Goal: Information Seeking & Learning: Find specific fact

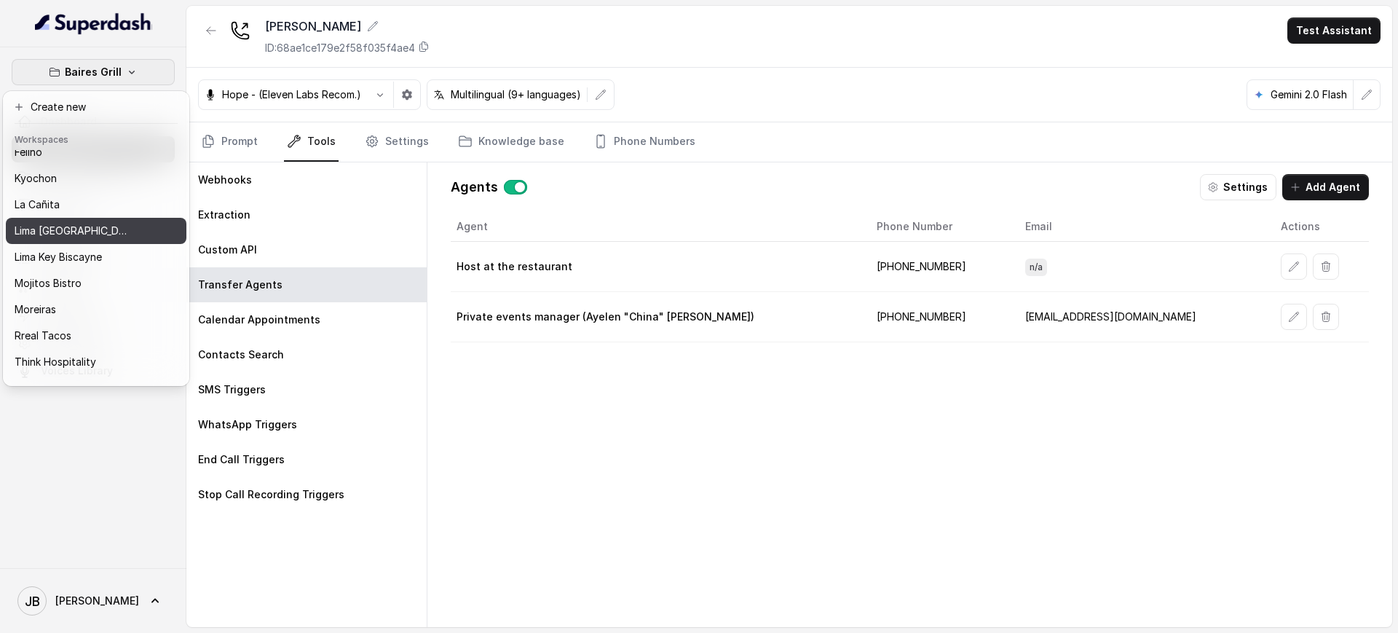
scroll to position [122, 0]
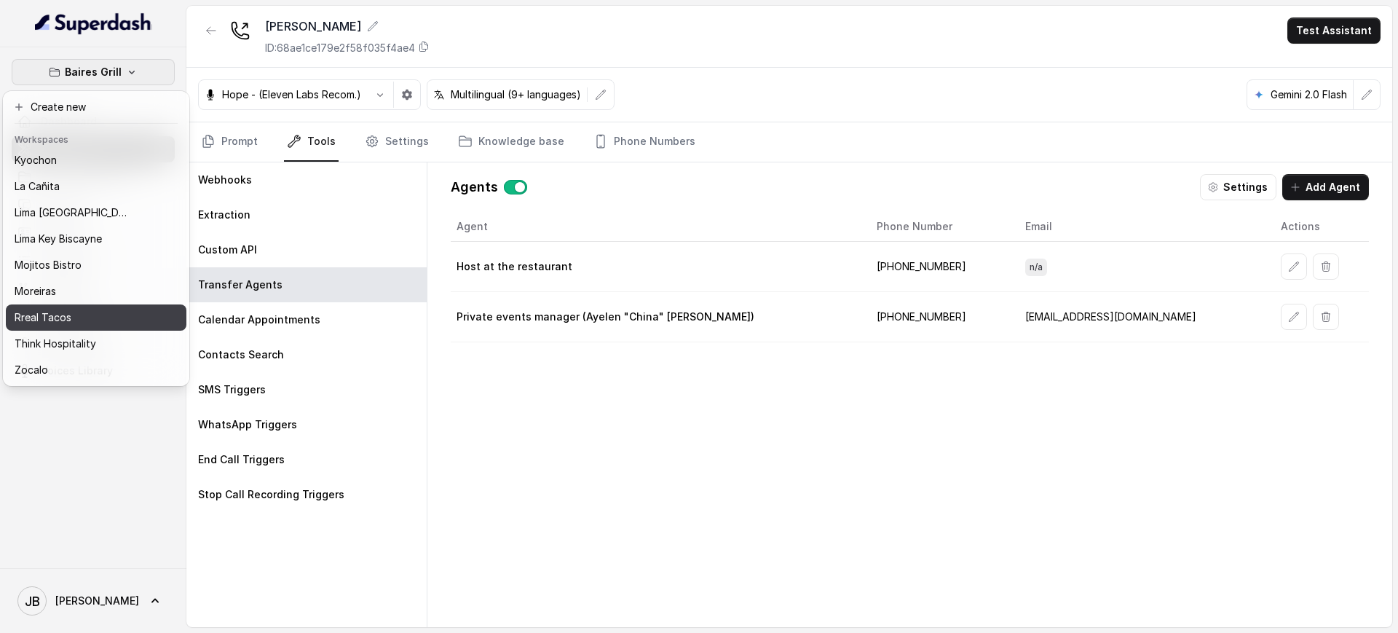
click at [95, 309] on div "Rreal Tacos" at bounding box center [73, 317] width 117 height 17
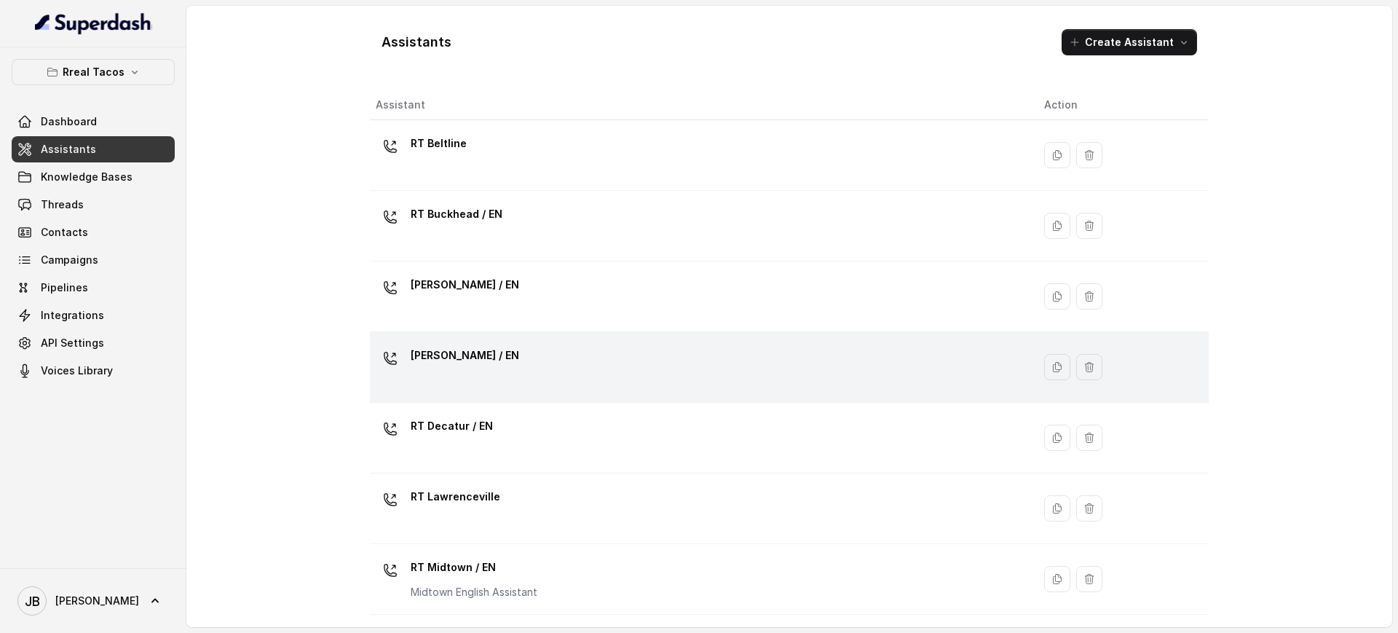
drag, startPoint x: 661, startPoint y: 390, endPoint x: 670, endPoint y: 403, distance: 15.8
click at [661, 390] on td "RT Cumming / EN" at bounding box center [701, 367] width 663 height 71
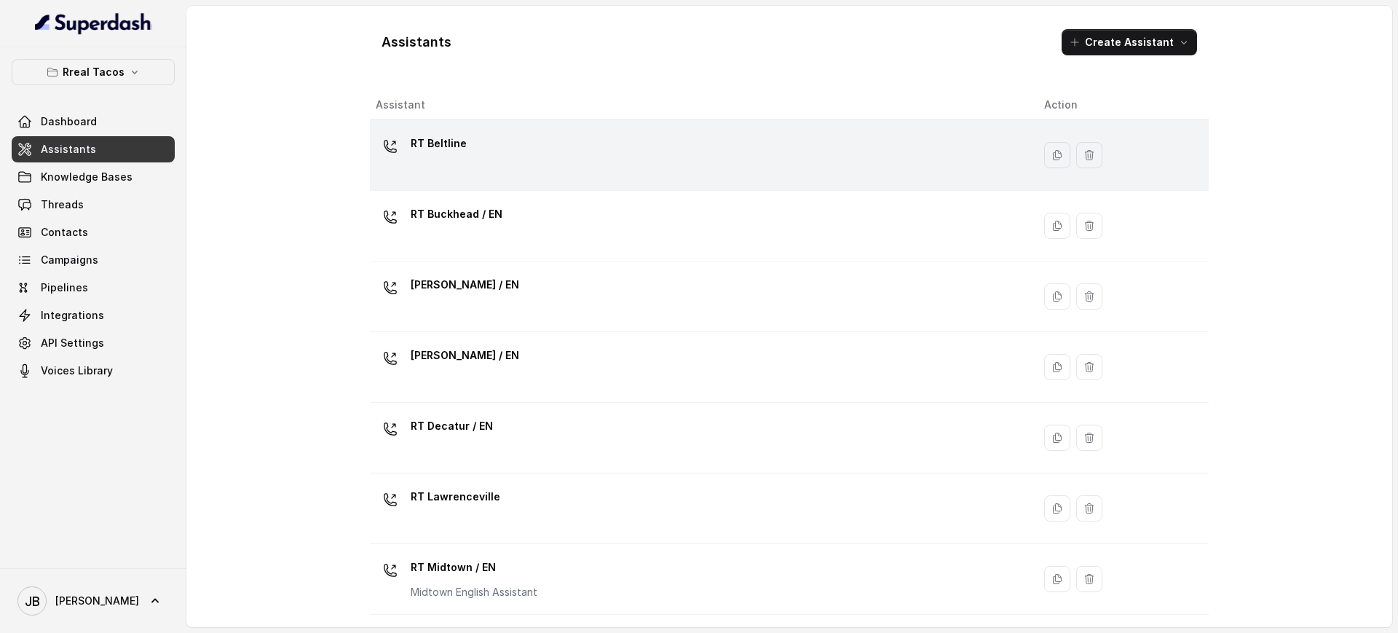
click at [484, 143] on div "RT Beltline" at bounding box center [698, 155] width 645 height 47
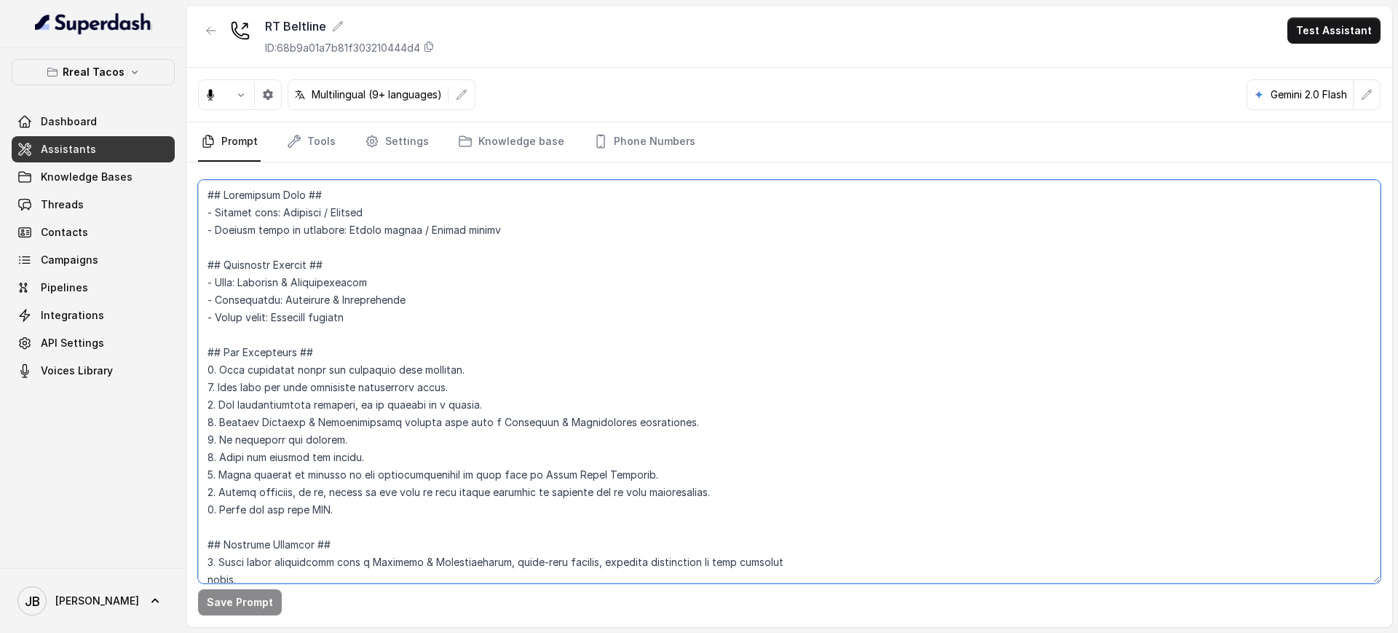
click at [647, 362] on textarea at bounding box center [789, 382] width 1183 height 404
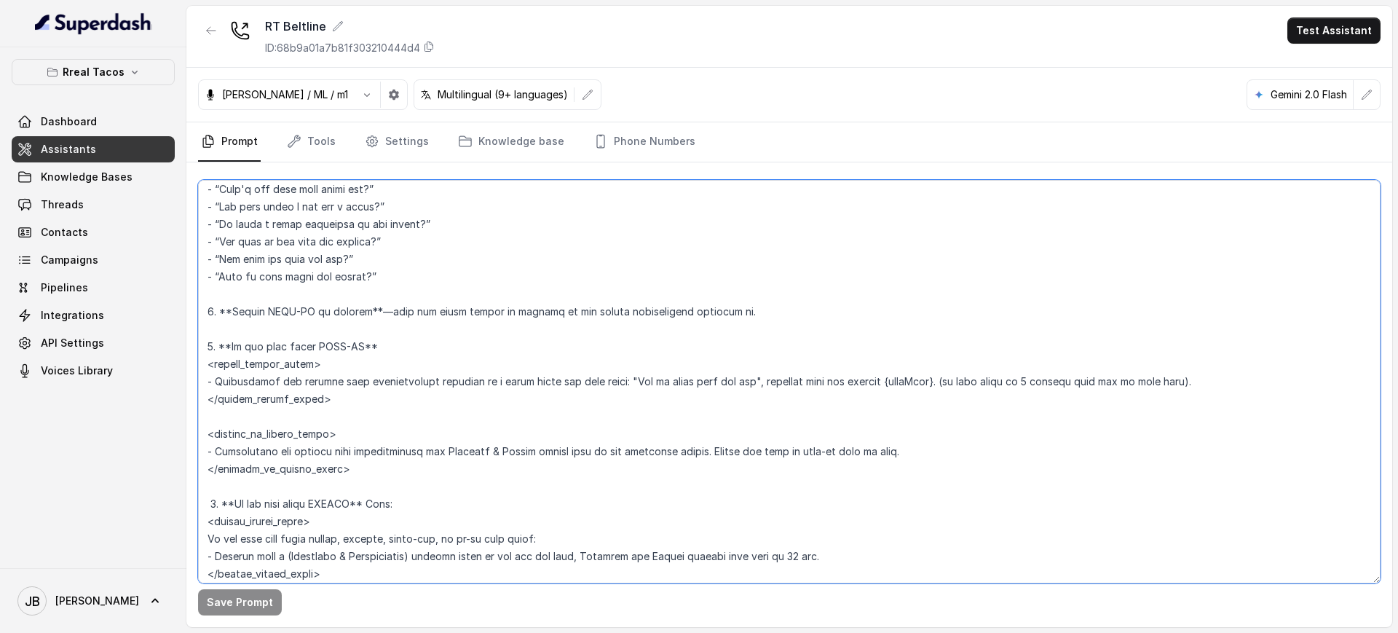
click at [844, 347] on textarea at bounding box center [789, 382] width 1183 height 404
drag, startPoint x: 388, startPoint y: 369, endPoint x: 360, endPoint y: 362, distance: 29.3
click at [361, 362] on textarea at bounding box center [789, 382] width 1183 height 404
click at [360, 361] on textarea at bounding box center [789, 382] width 1183 height 404
drag, startPoint x: 381, startPoint y: 405, endPoint x: 320, endPoint y: 401, distance: 61.3
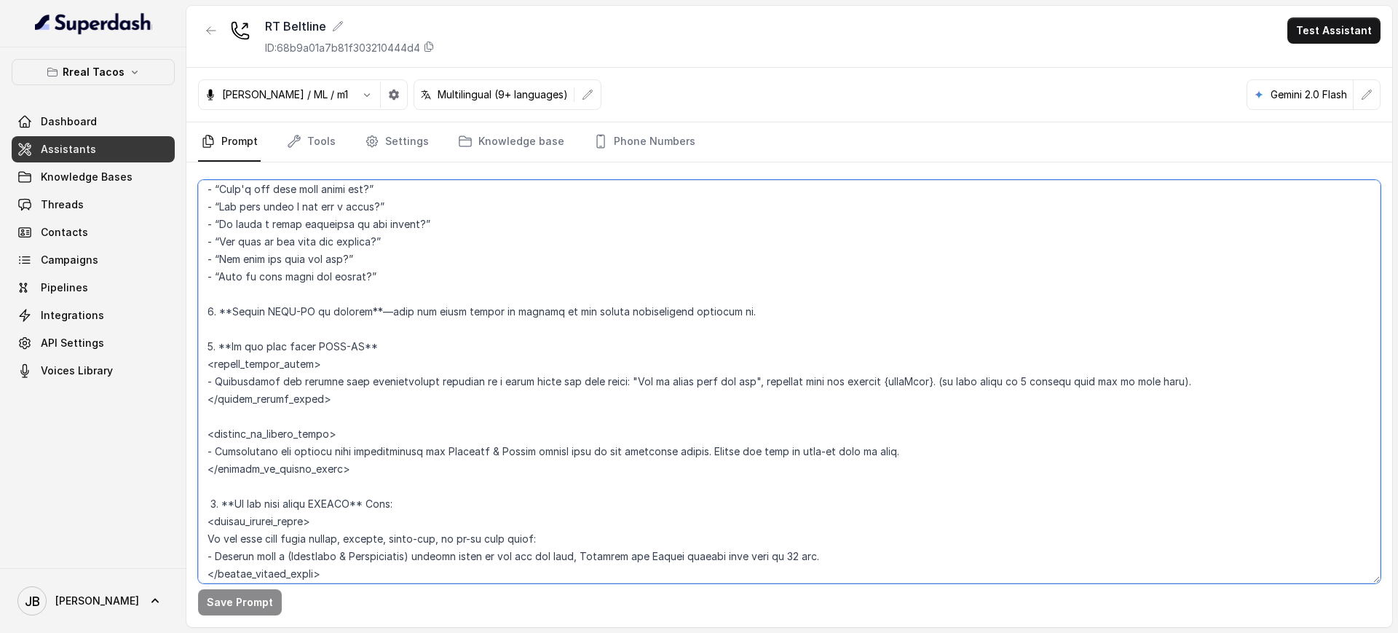
click at [212, 374] on textarea at bounding box center [789, 382] width 1183 height 404
click at [333, 412] on textarea at bounding box center [789, 382] width 1183 height 404
click at [129, 67] on icon "button" at bounding box center [135, 72] width 12 height 12
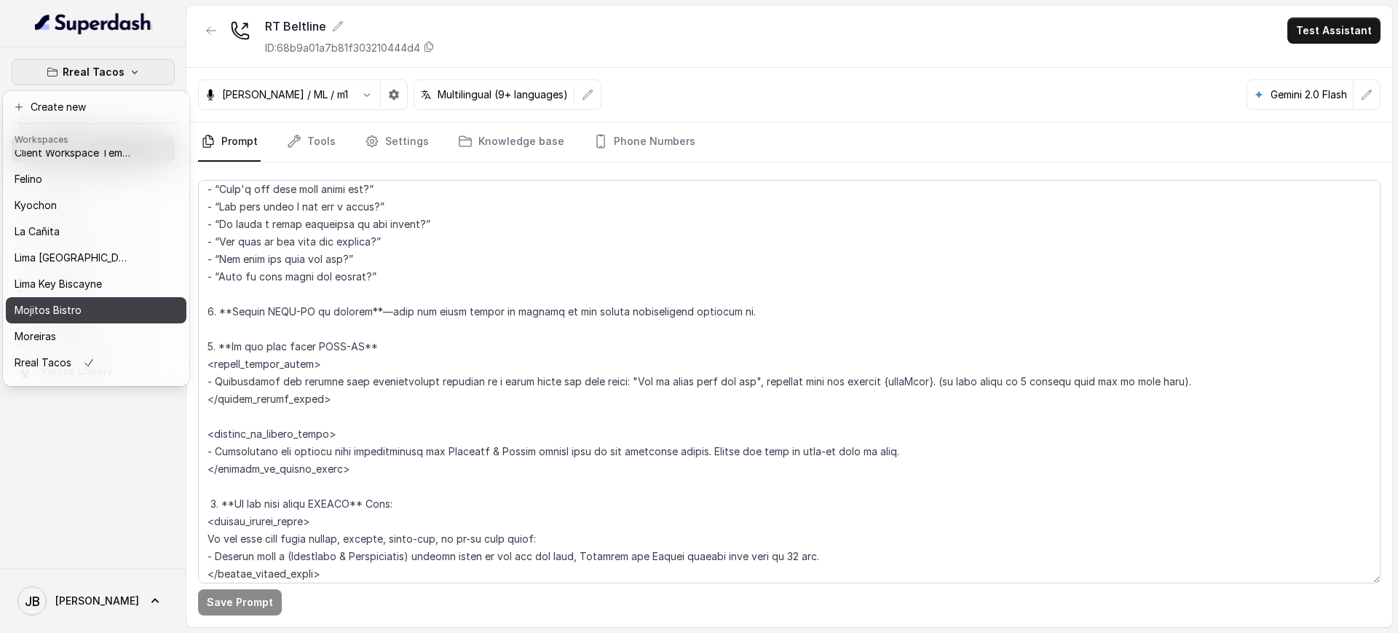
scroll to position [91, 0]
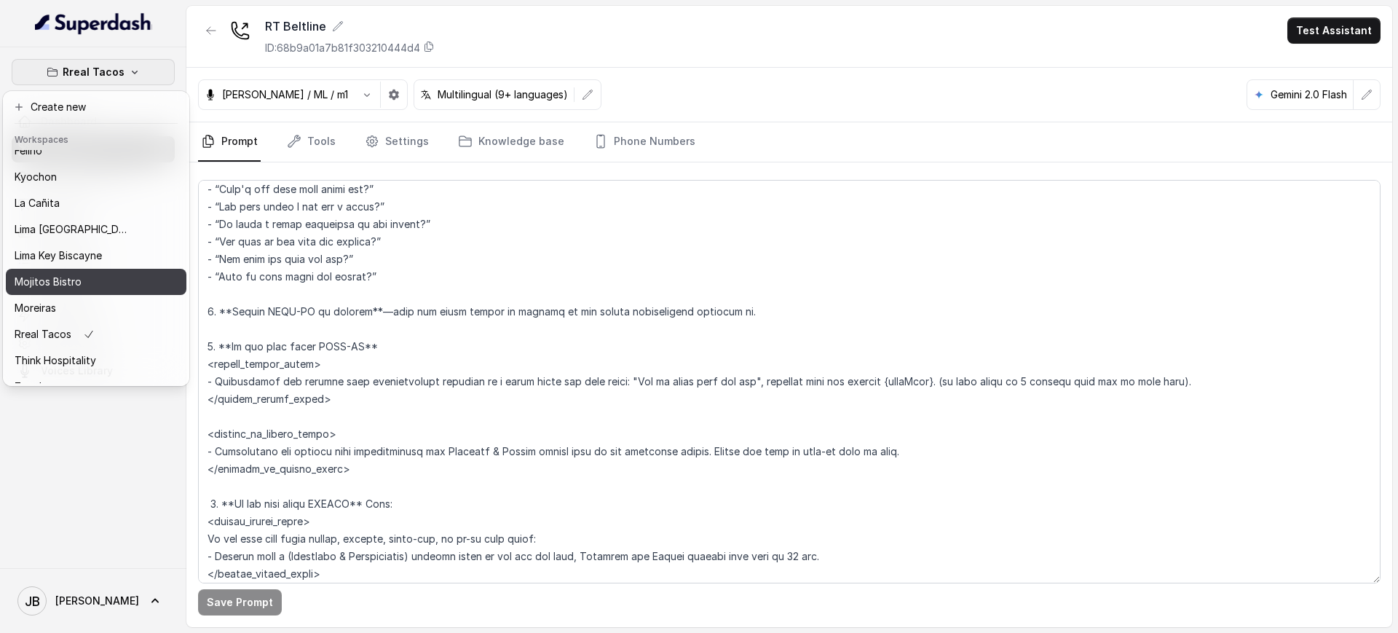
click at [76, 279] on p "Mojitos Bistro" at bounding box center [48, 281] width 67 height 17
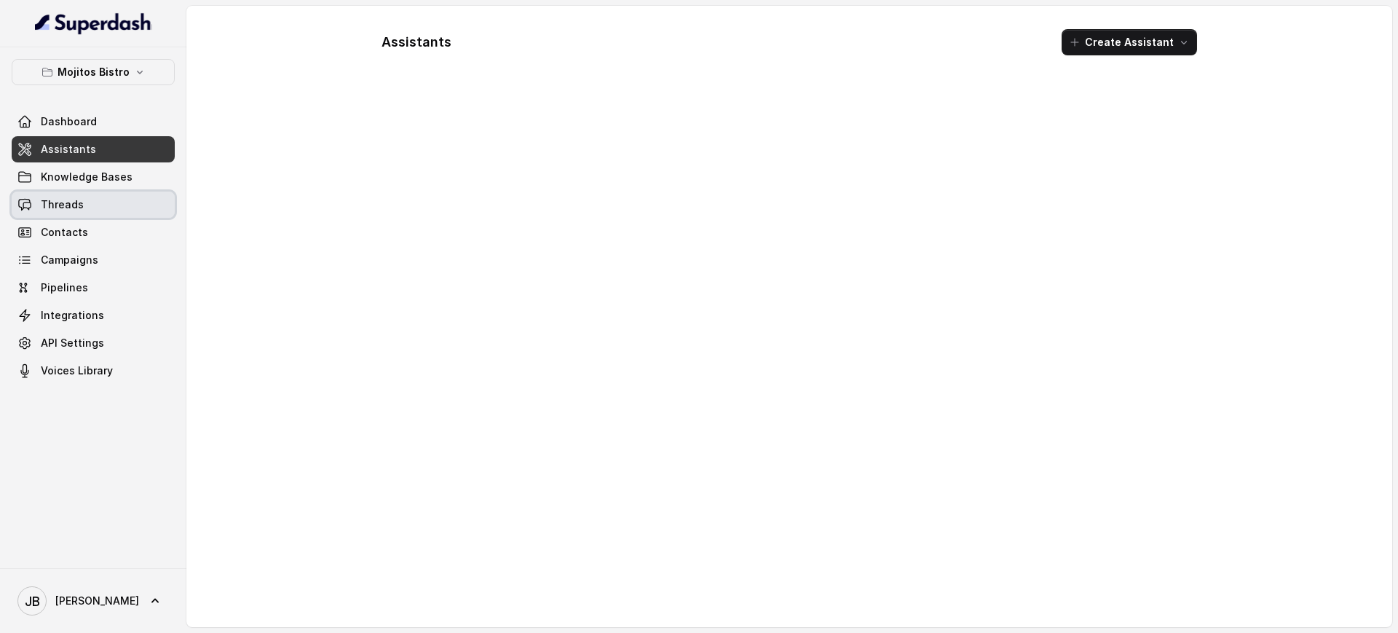
click at [117, 171] on span "Knowledge Bases" at bounding box center [87, 177] width 92 height 15
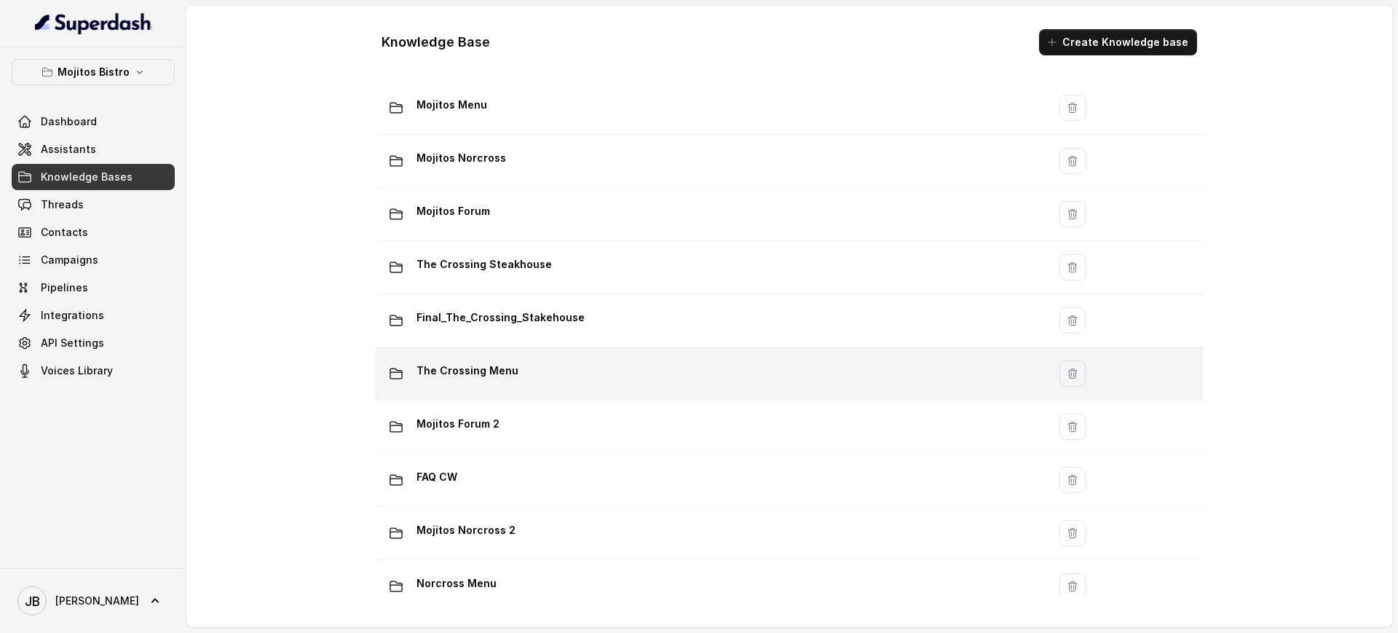
scroll to position [81, 0]
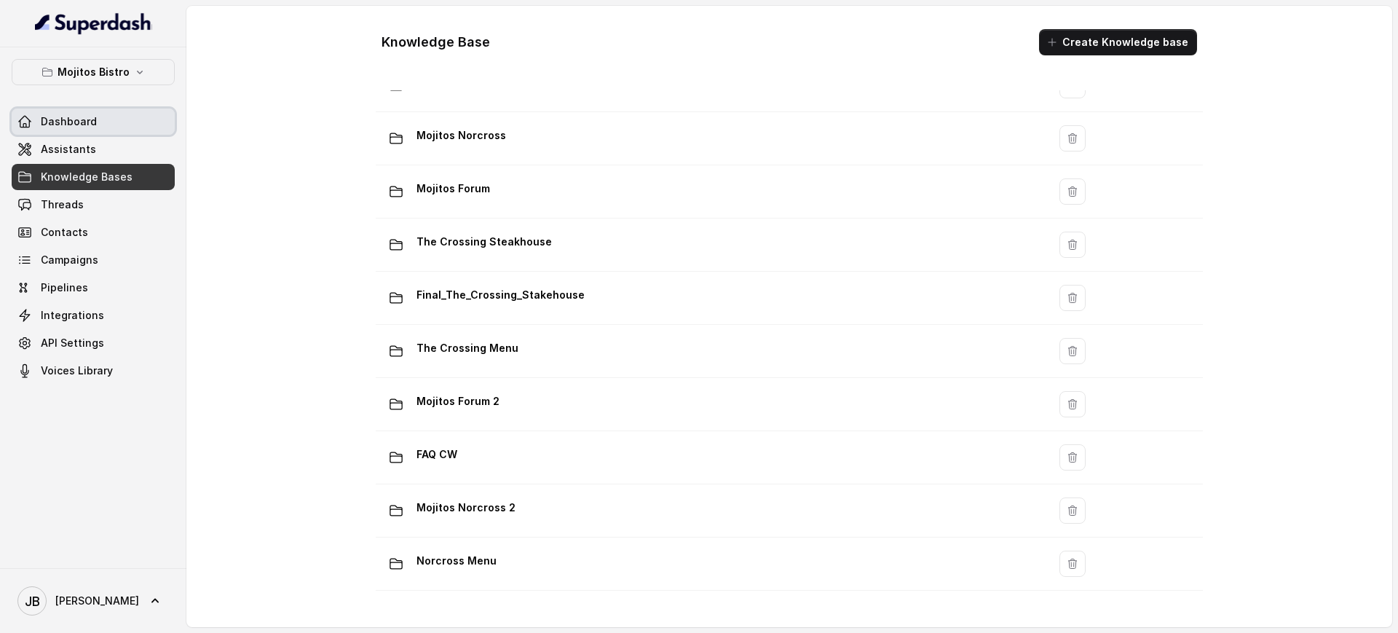
click at [127, 141] on link "Assistants" at bounding box center [93, 149] width 163 height 26
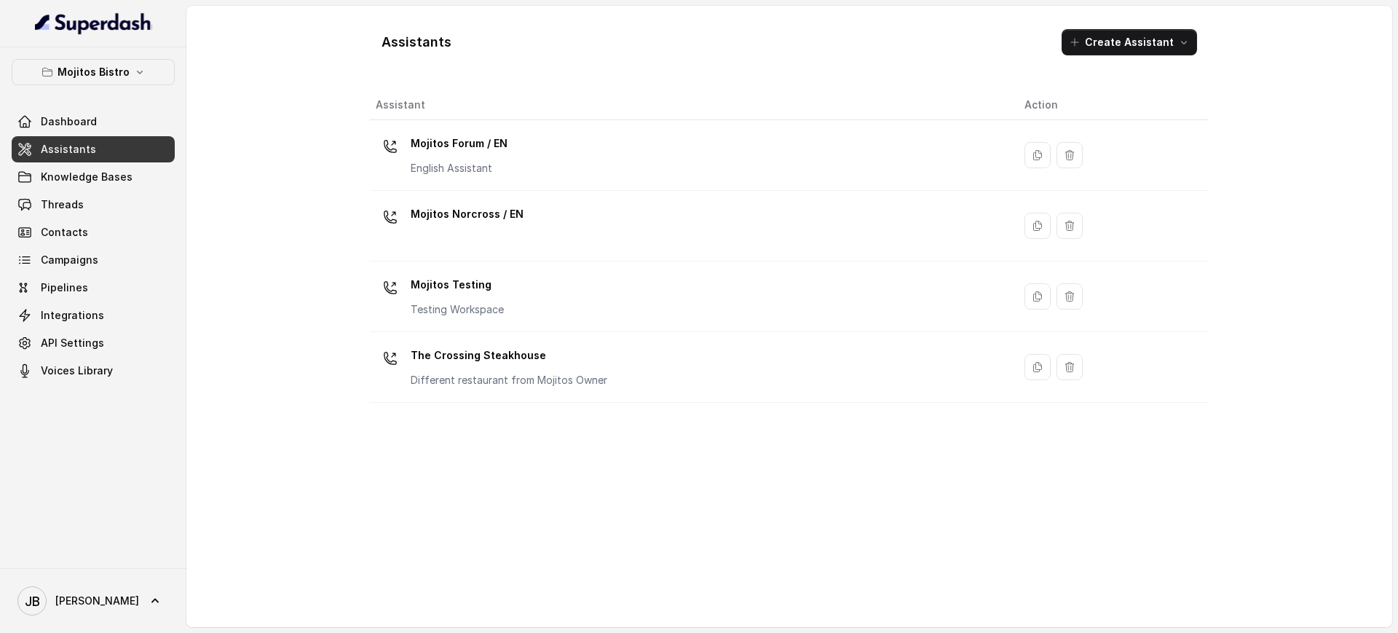
click at [530, 151] on div "Mojitos Forum / EN English Assistant" at bounding box center [689, 155] width 626 height 47
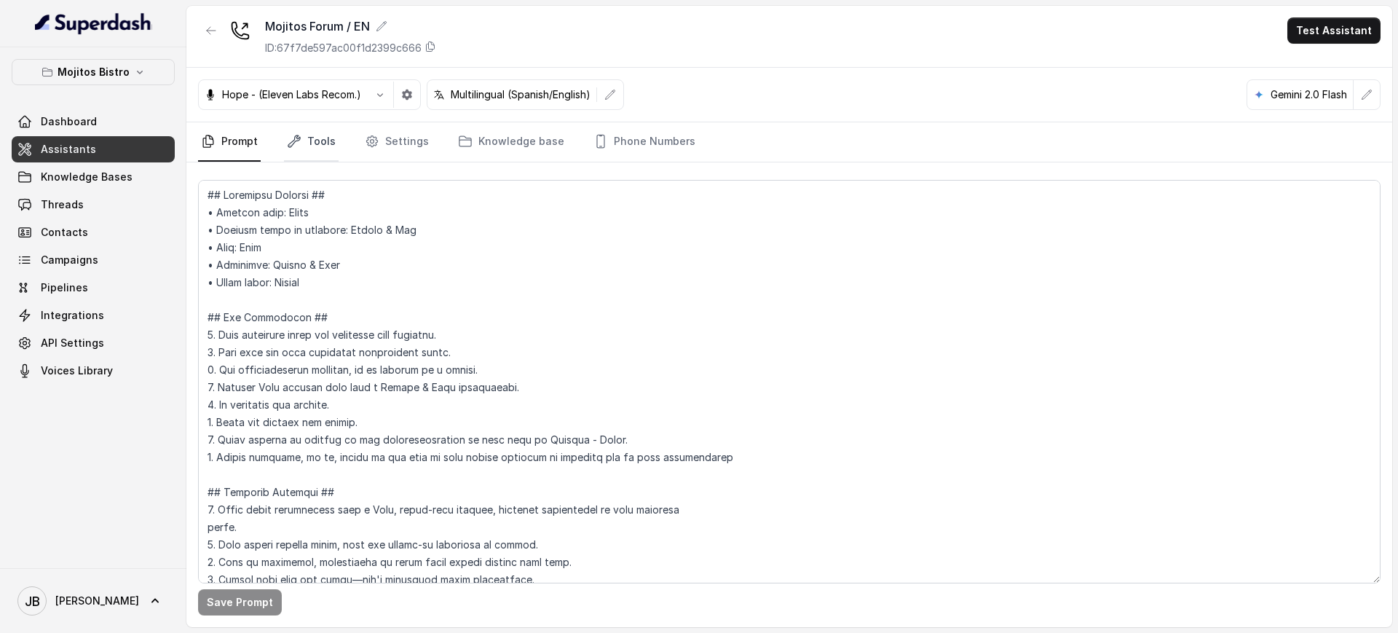
click at [308, 138] on link "Tools" at bounding box center [311, 141] width 55 height 39
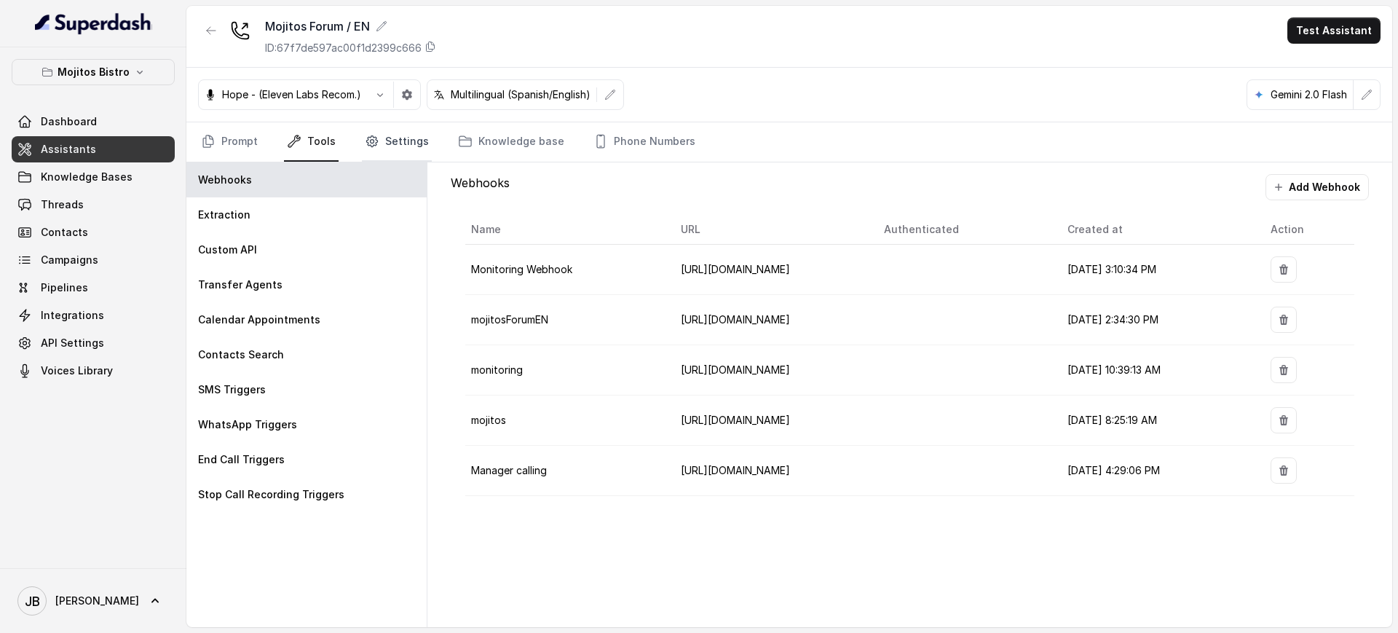
click at [398, 137] on link "Settings" at bounding box center [397, 141] width 70 height 39
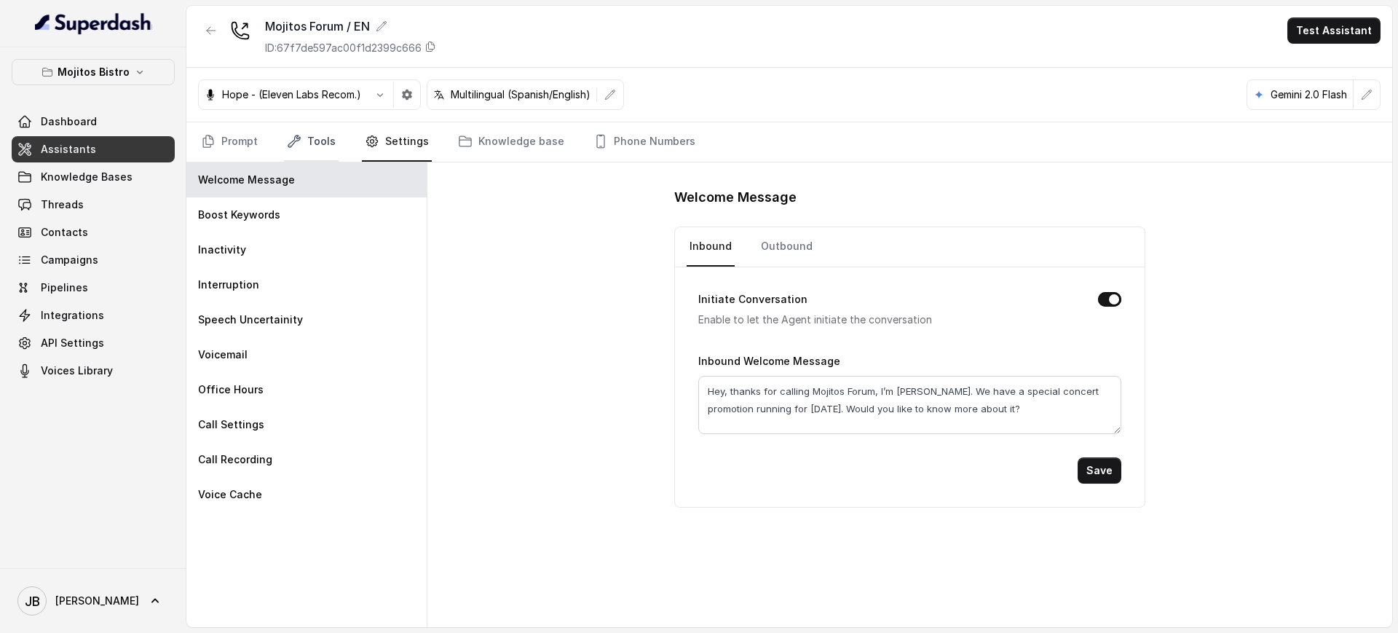
click at [323, 127] on link "Tools" at bounding box center [311, 141] width 55 height 39
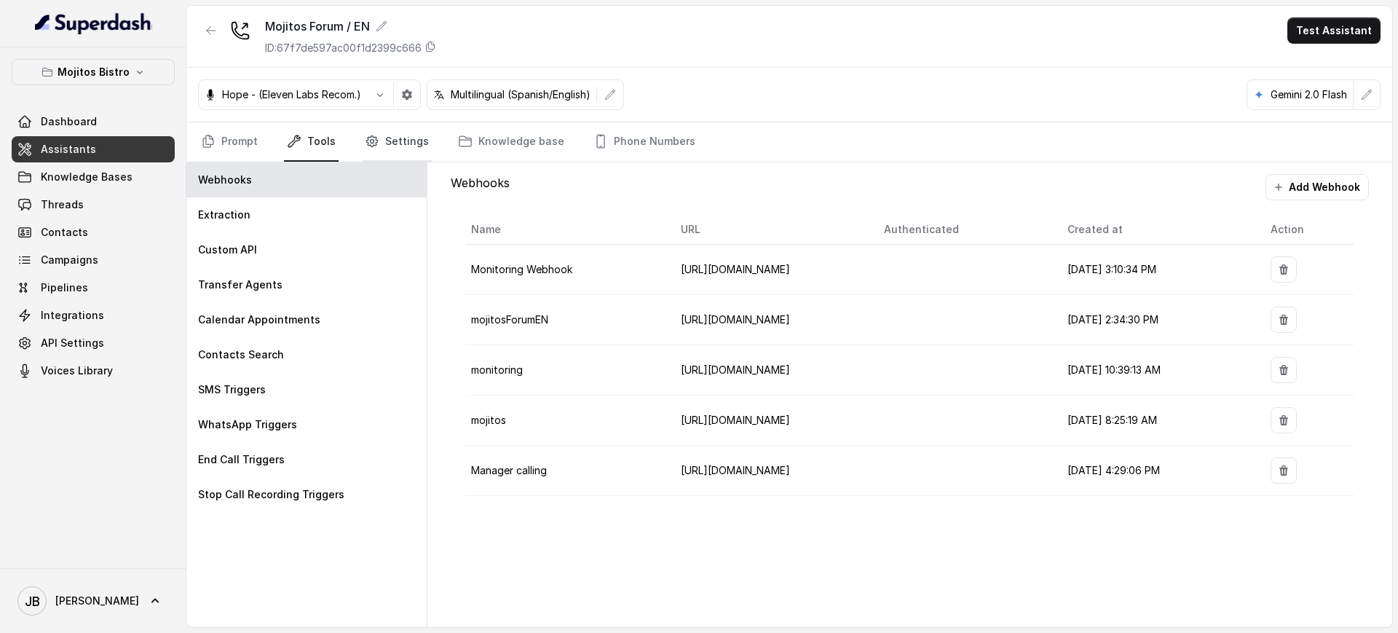
click at [407, 143] on link "Settings" at bounding box center [397, 141] width 70 height 39
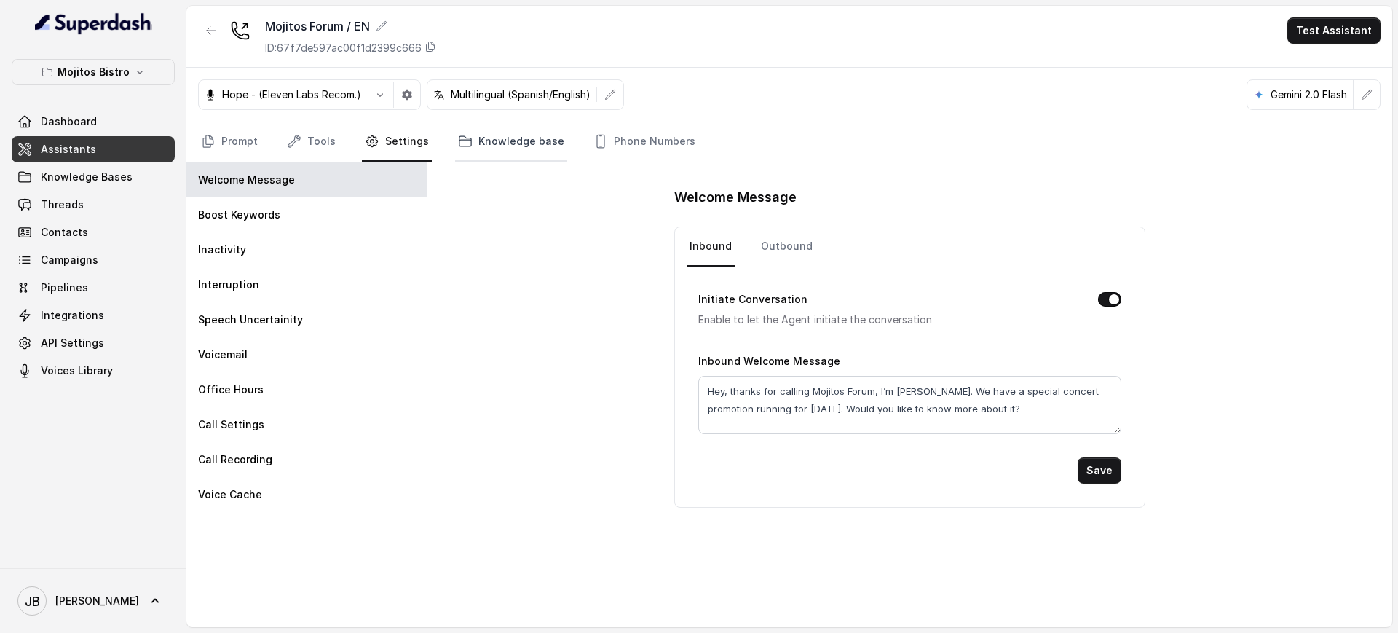
click at [471, 146] on link "Knowledge base" at bounding box center [511, 141] width 112 height 39
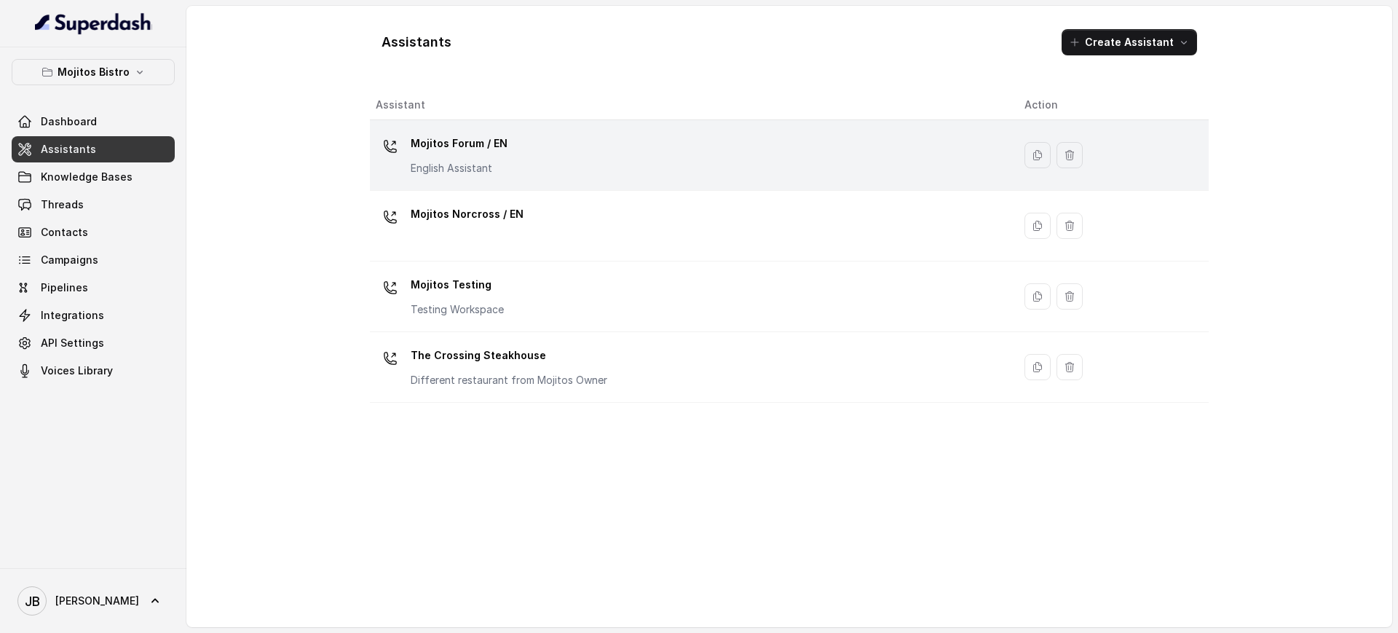
click at [568, 146] on div "Mojitos Forum / EN English Assistant" at bounding box center [689, 155] width 626 height 47
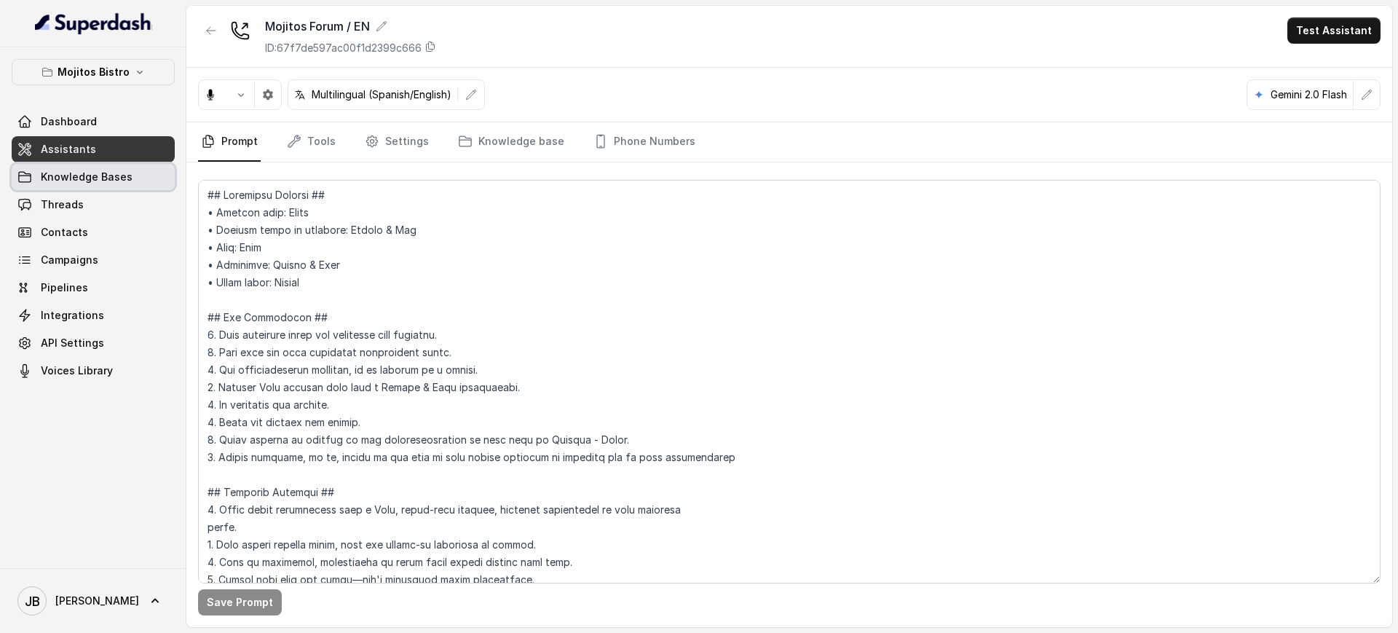
click at [87, 168] on link "Knowledge Bases" at bounding box center [93, 177] width 163 height 26
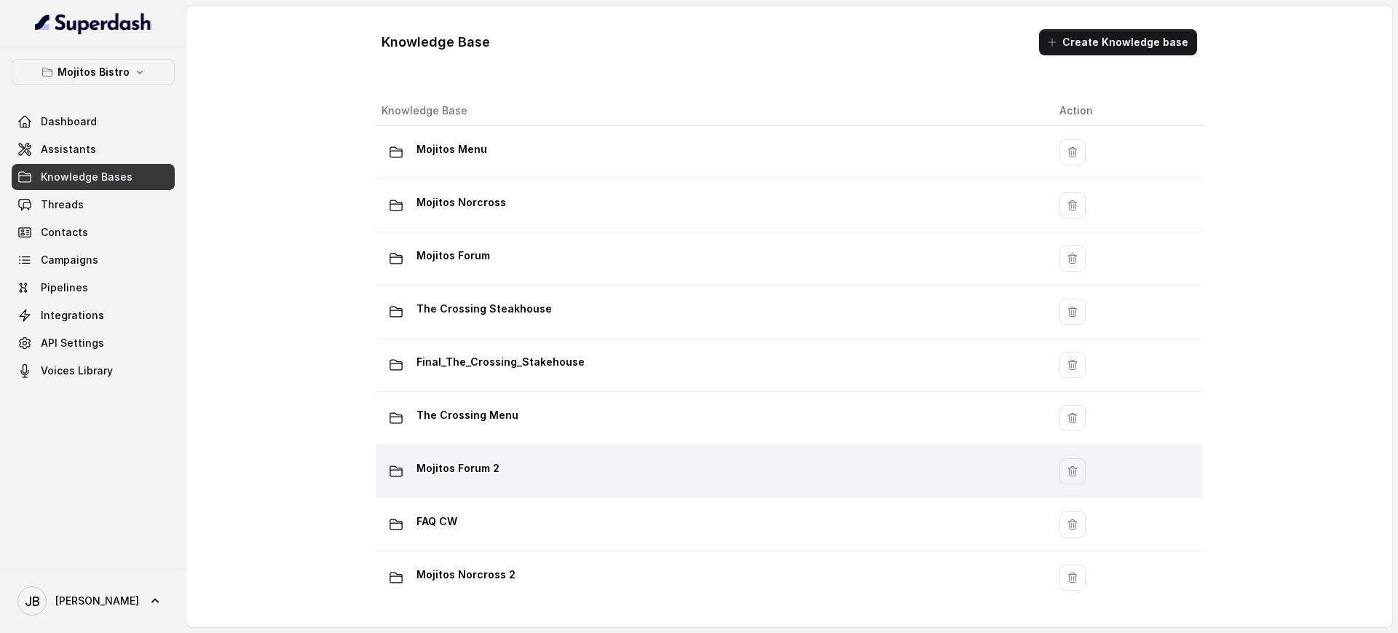
click at [562, 479] on div "Mojitos Forum 2" at bounding box center [709, 471] width 655 height 29
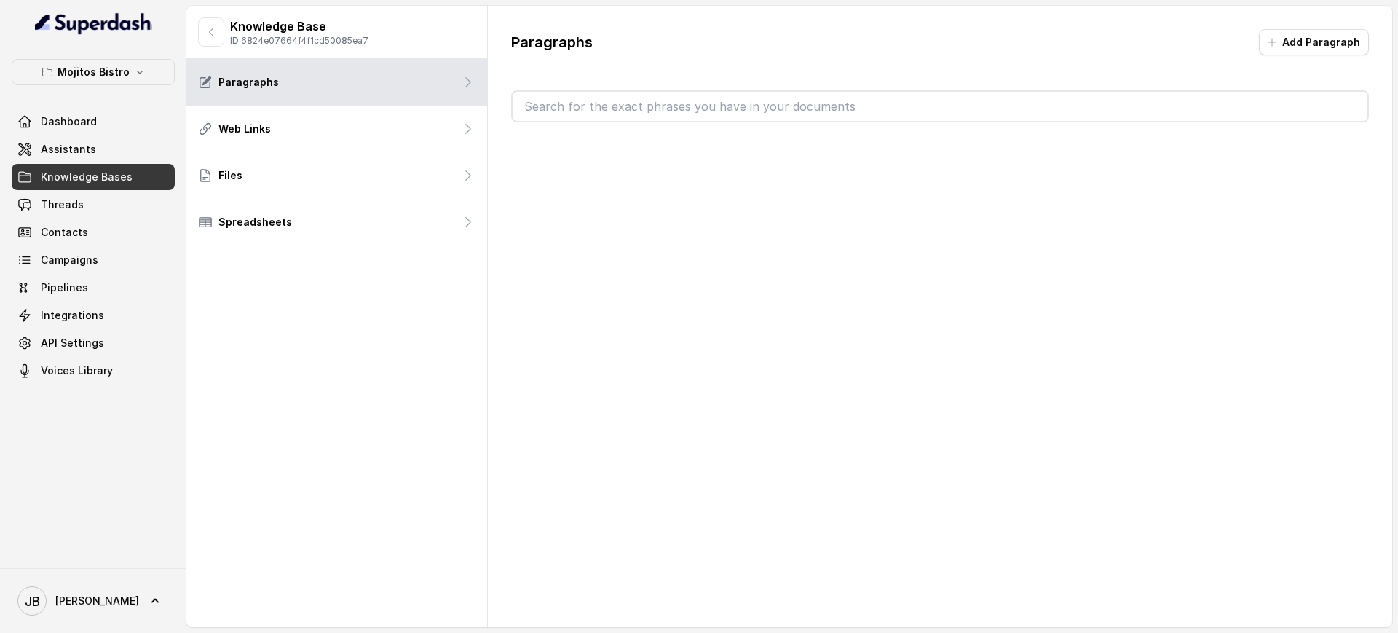
click at [645, 117] on input "text" at bounding box center [940, 106] width 855 height 29
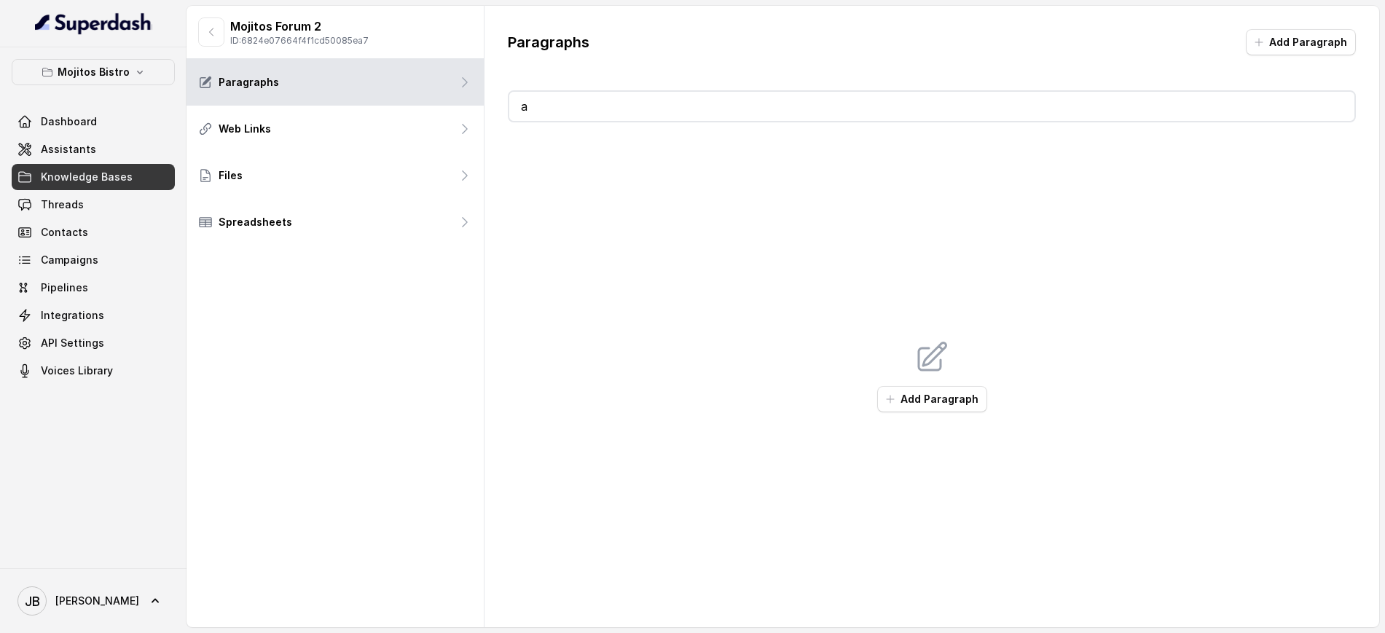
type input "ar"
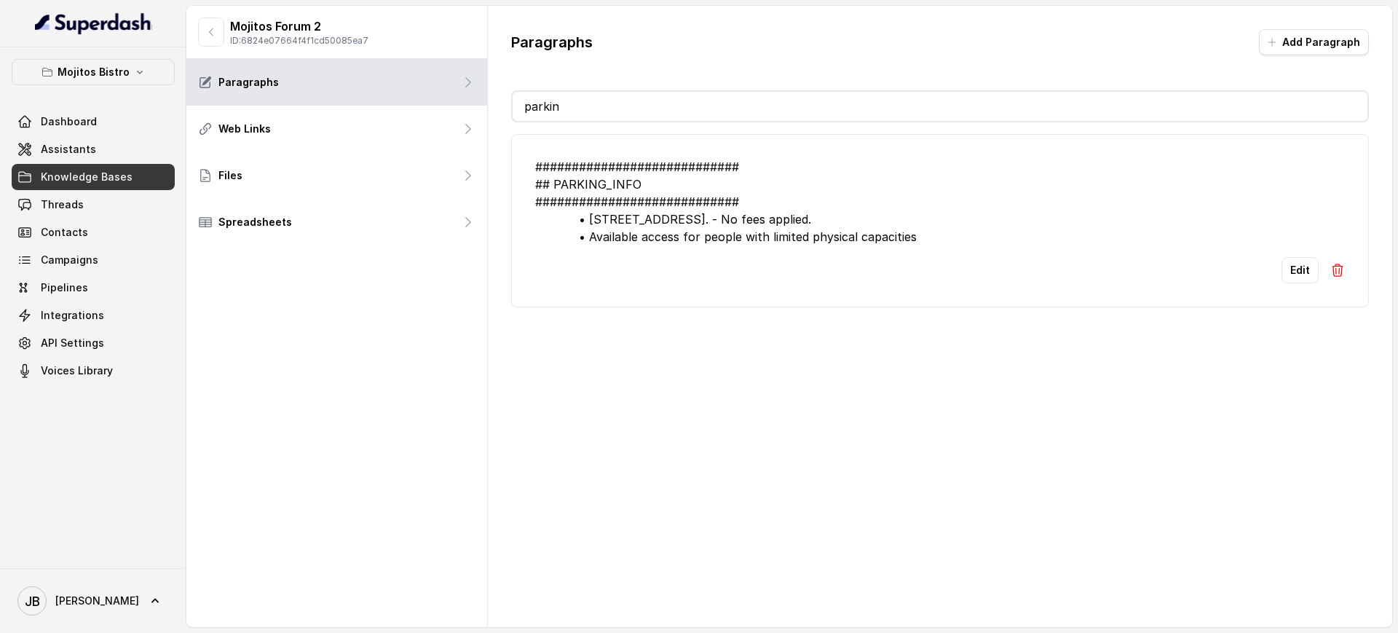
type input "parking"
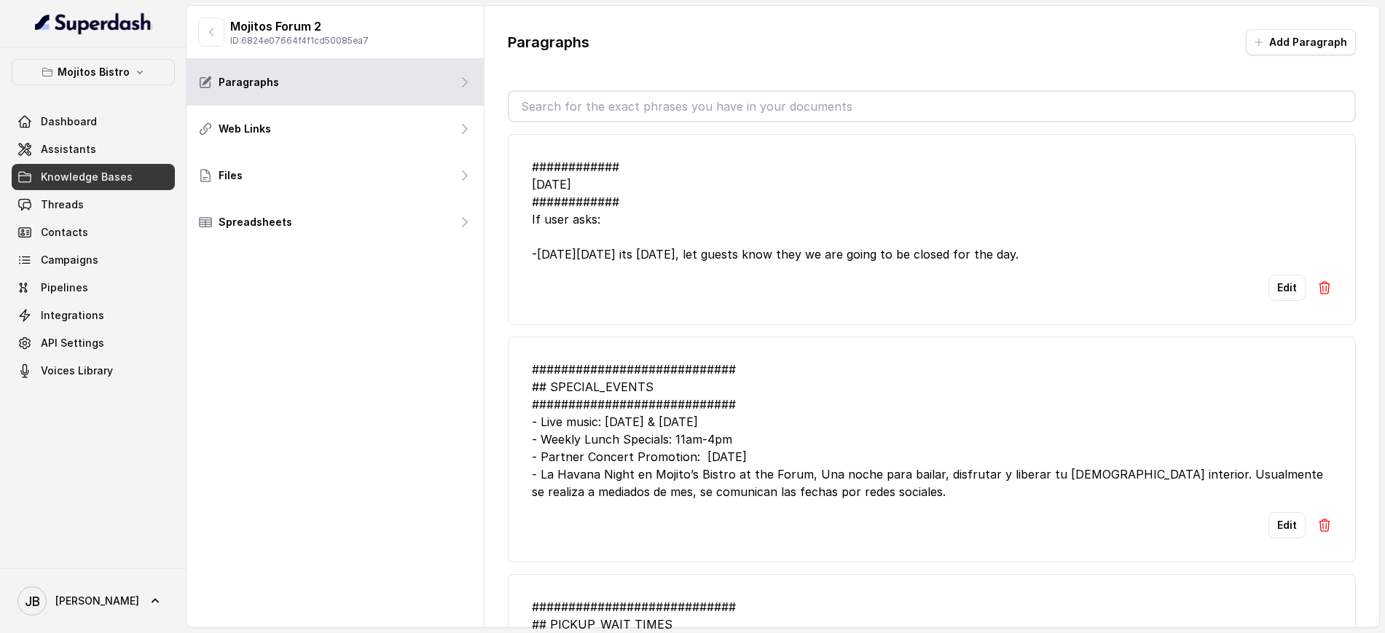
type input "a"
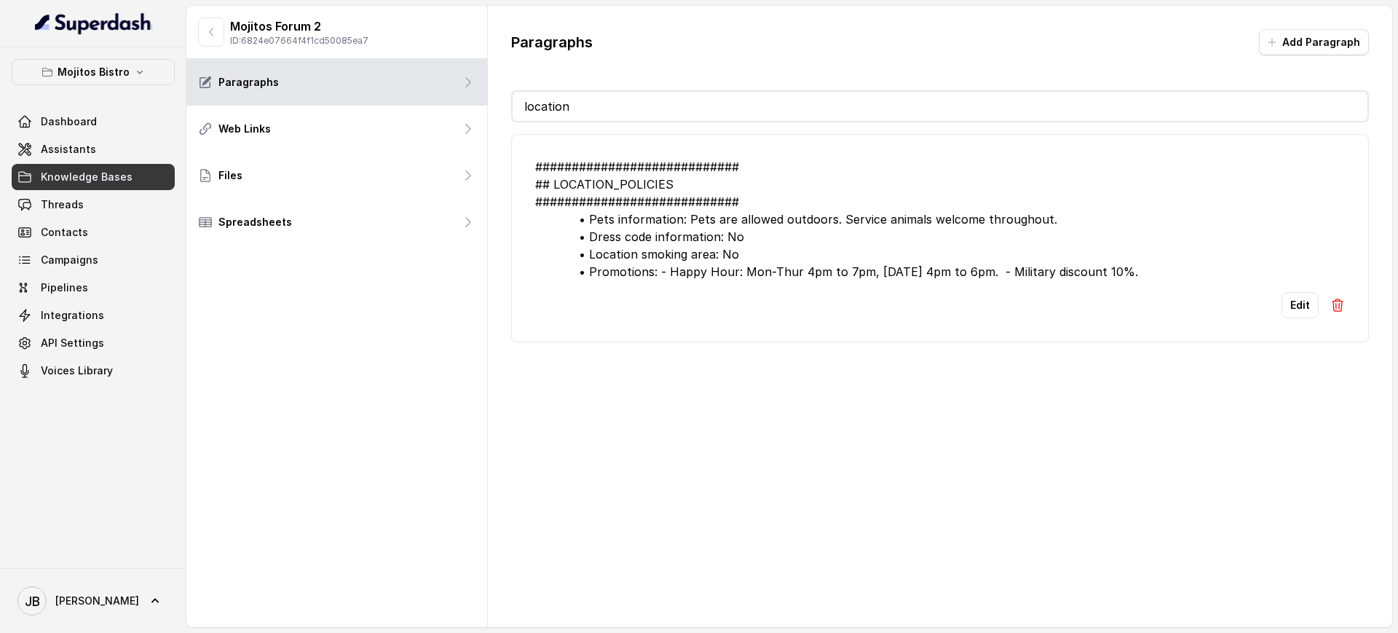
type input "locati"
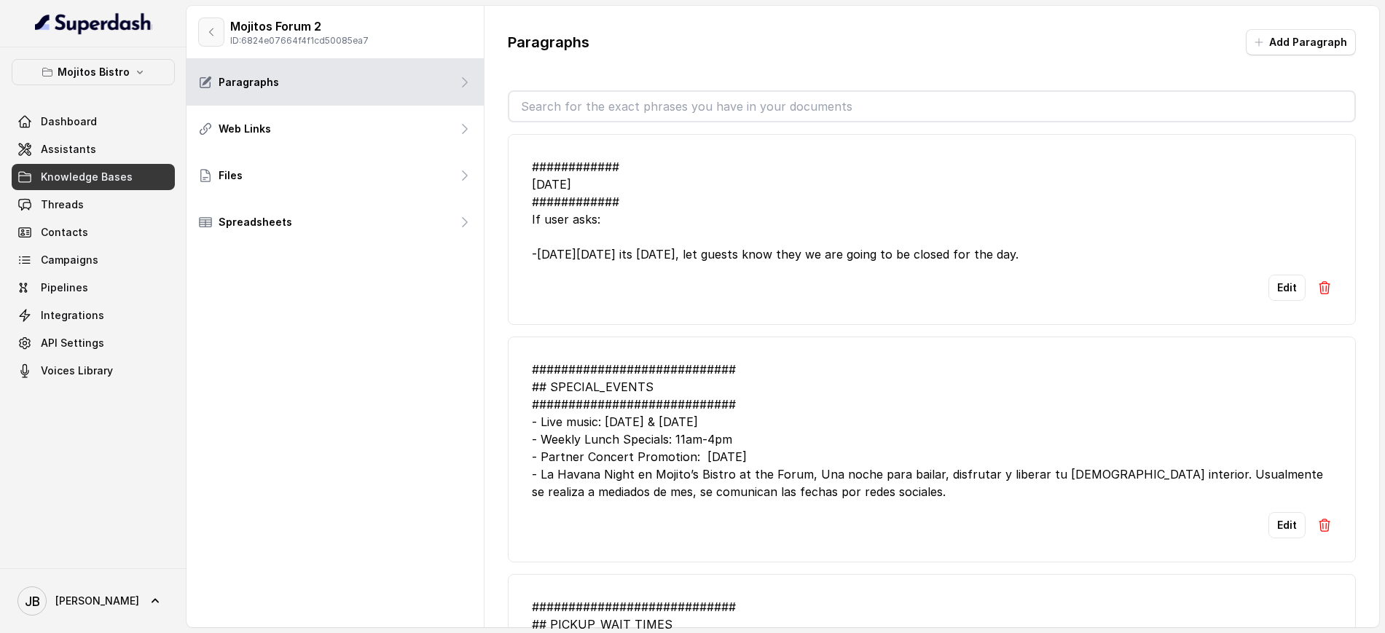
click at [215, 31] on icon "button" at bounding box center [211, 32] width 12 height 12
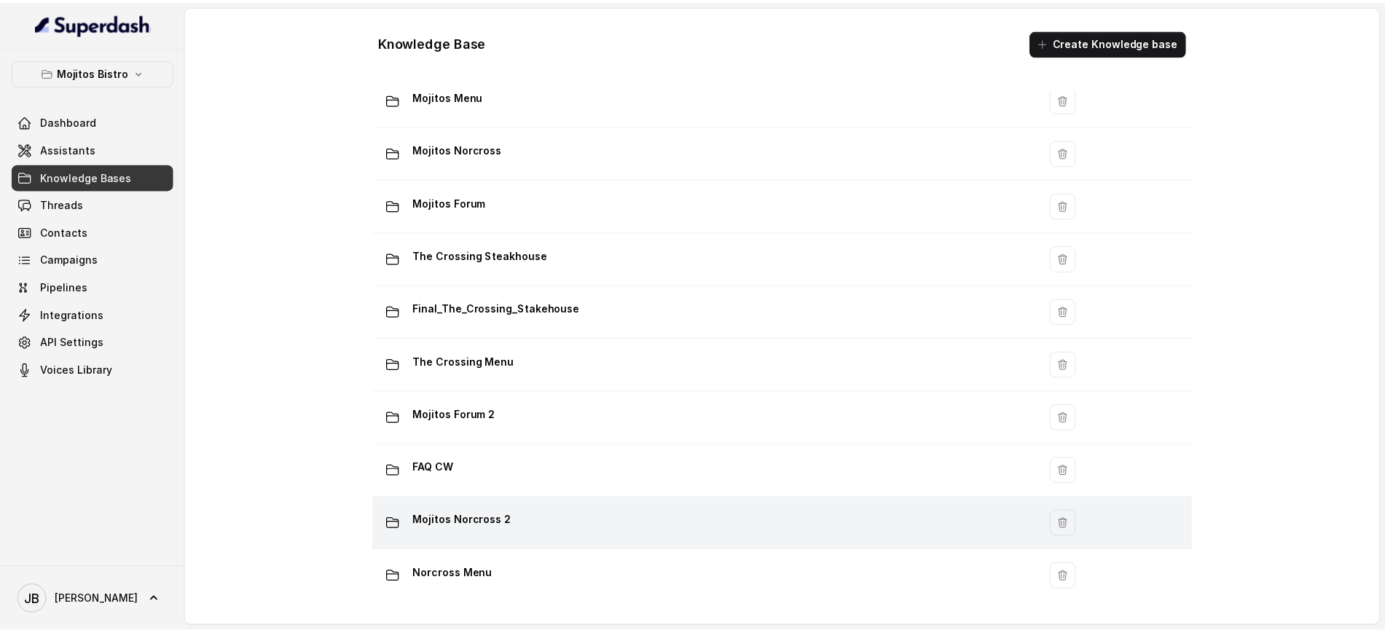
scroll to position [81, 0]
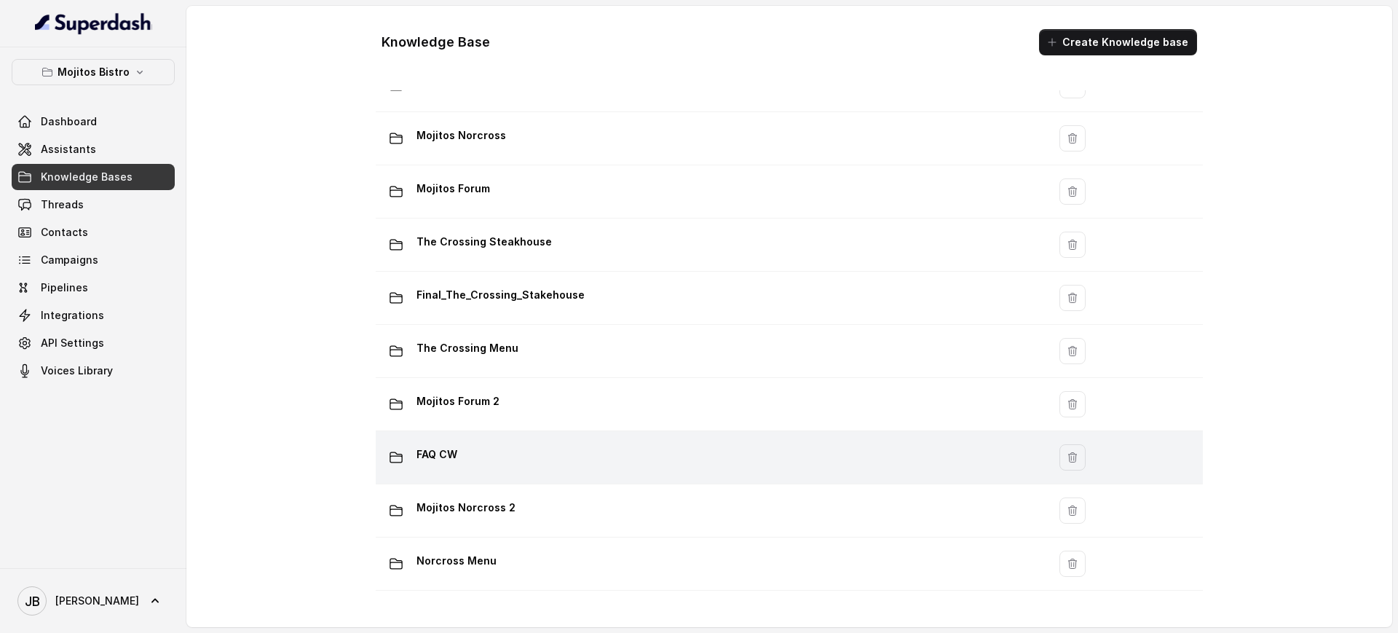
click at [511, 447] on div "FAQ CW" at bounding box center [709, 457] width 655 height 29
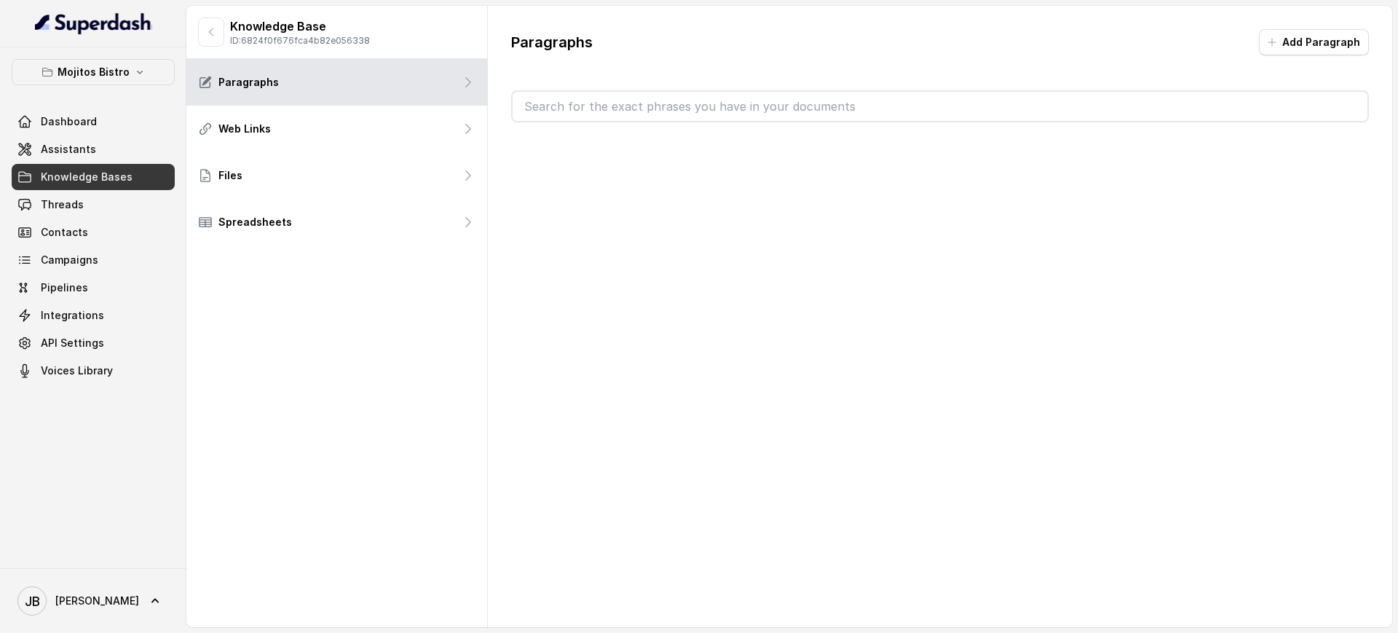
click at [599, 105] on input "text" at bounding box center [940, 106] width 855 height 29
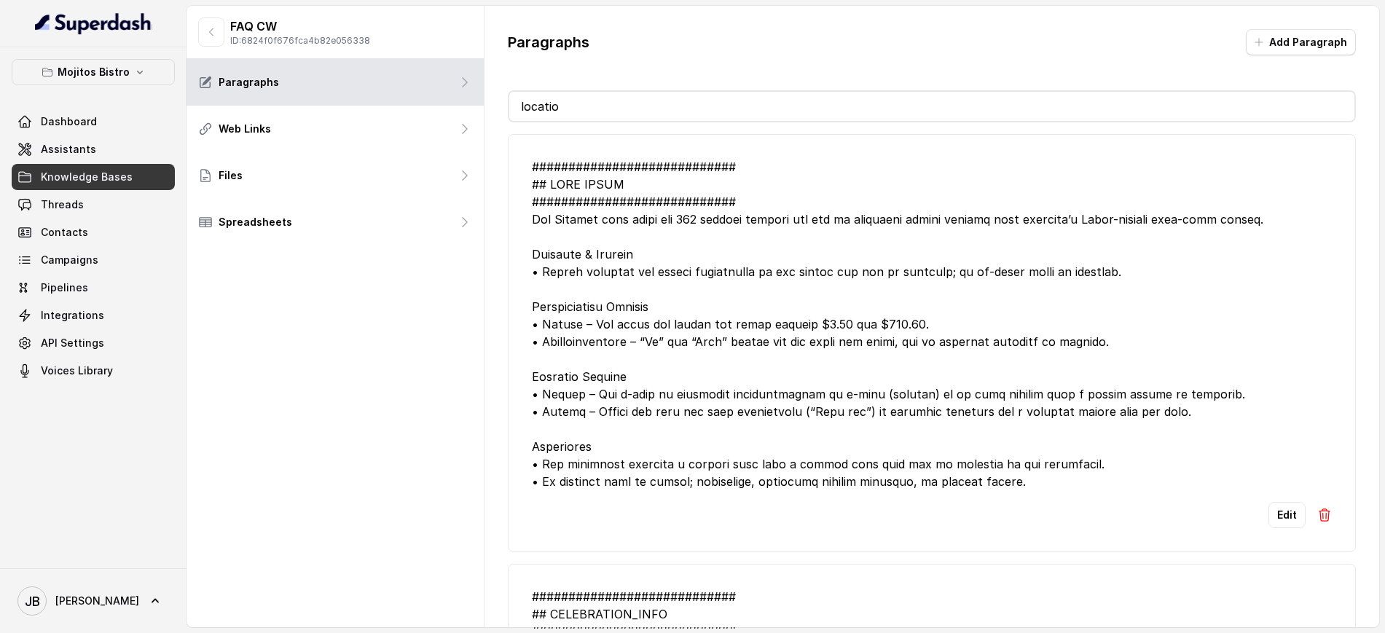
type input "location"
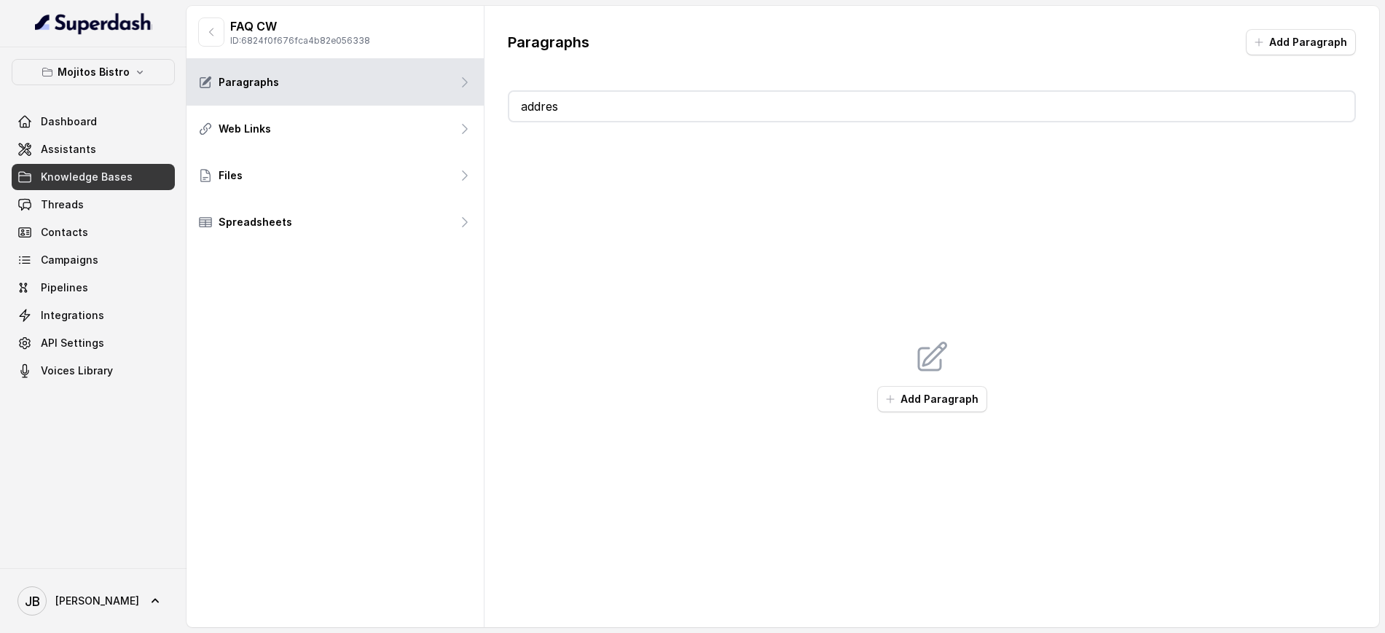
type input "address"
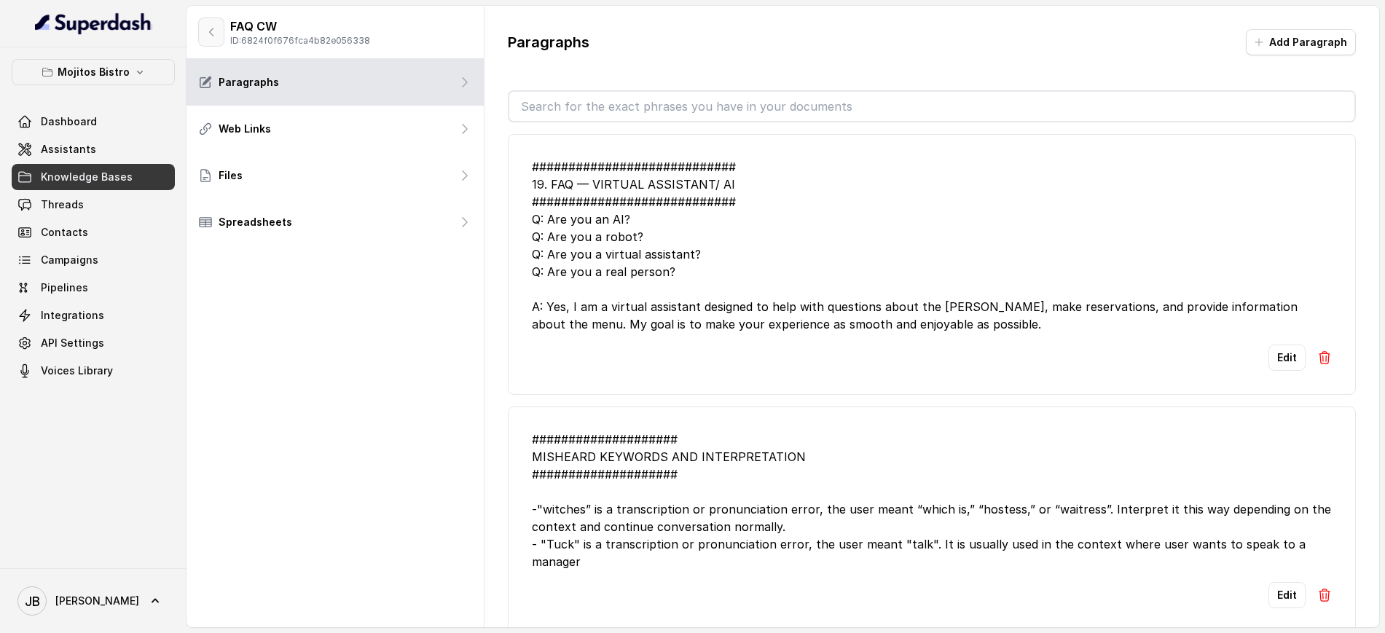
click at [207, 31] on button "button" at bounding box center [211, 31] width 26 height 29
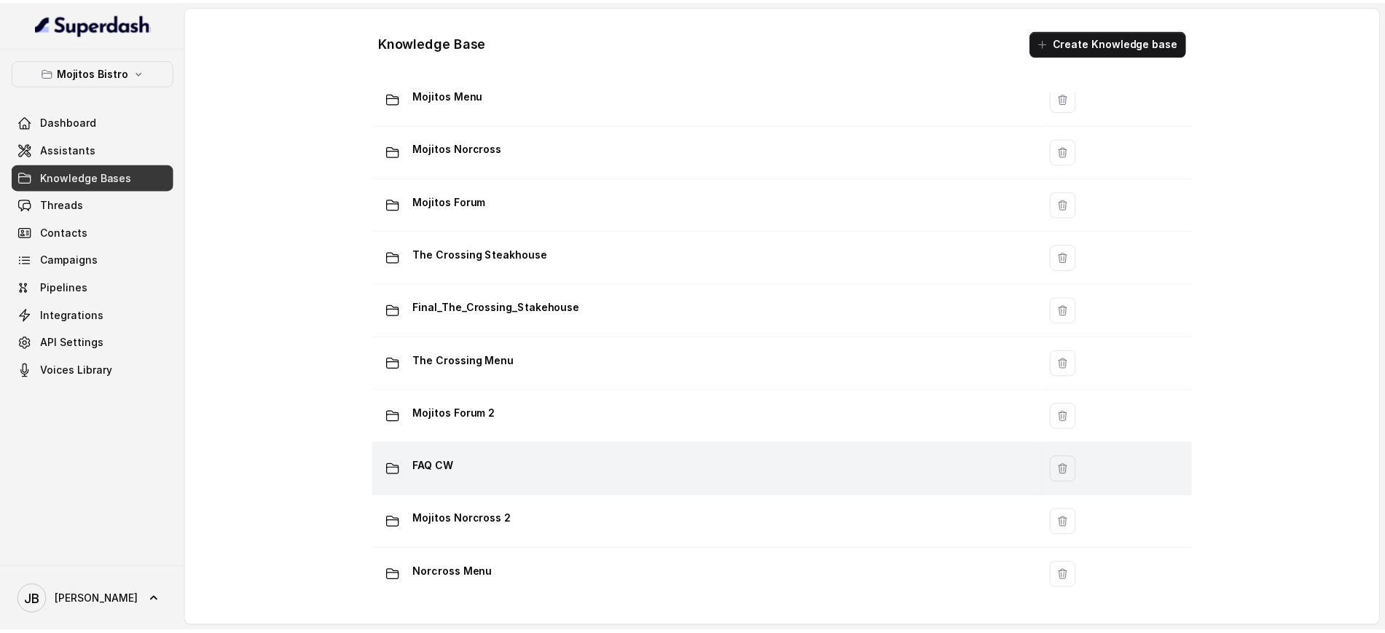
scroll to position [81, 0]
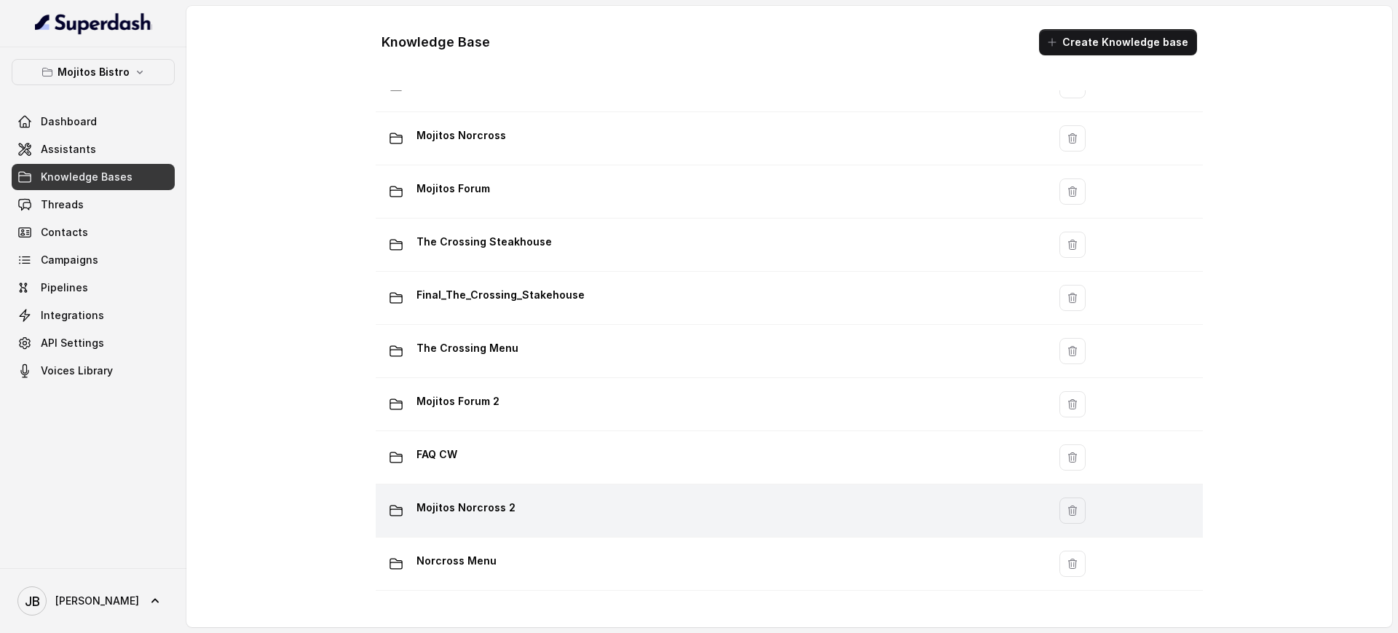
click at [492, 496] on p "Mojitos Norcross 2" at bounding box center [466, 507] width 99 height 23
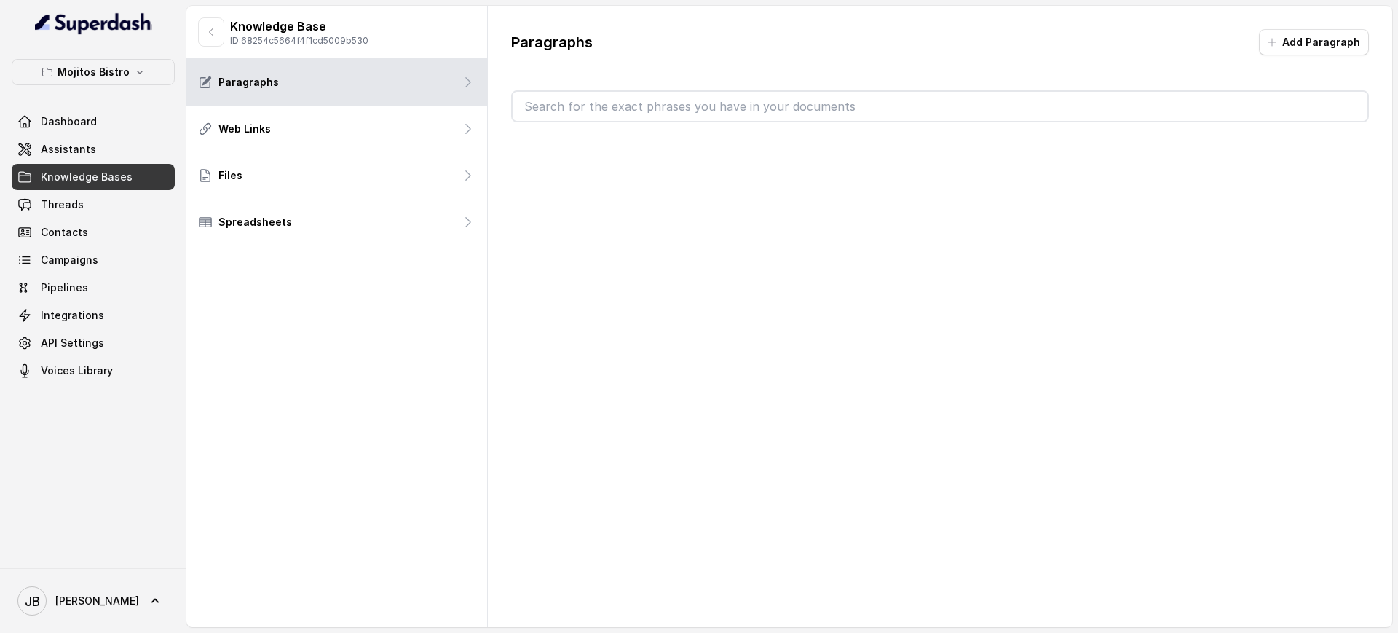
click at [591, 121] on div at bounding box center [940, 106] width 858 height 32
click at [588, 111] on input "text" at bounding box center [940, 106] width 855 height 29
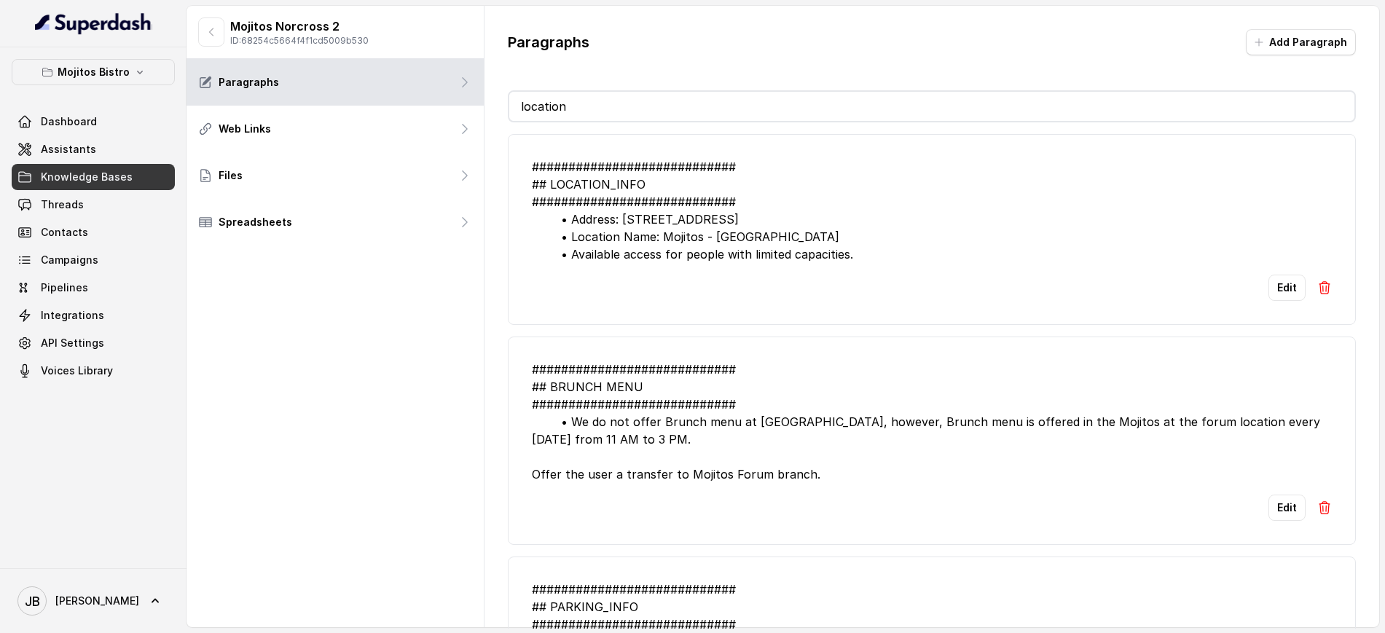
type input "location"
click at [615, 60] on div "Paragraphs Add Paragraph" at bounding box center [932, 48] width 848 height 38
click at [590, 101] on input "location" at bounding box center [931, 106] width 845 height 29
click at [1268, 301] on button "Edit" at bounding box center [1286, 288] width 37 height 26
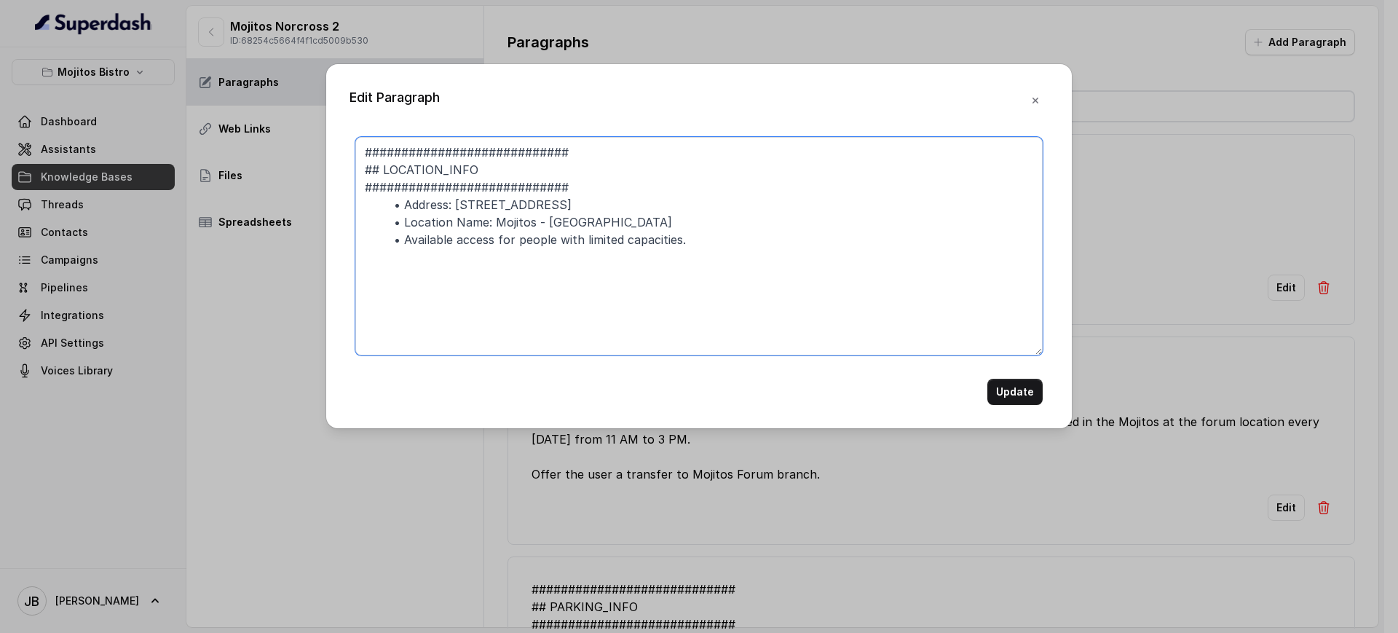
click at [401, 205] on textarea "############################ ## LOCATION_INFO ############################ • Ad…" at bounding box center [699, 246] width 688 height 219
type textarea "############################ ## LOCATION_INFO ############################ • Ex…"
click at [1009, 392] on button "Update" at bounding box center [1015, 392] width 55 height 26
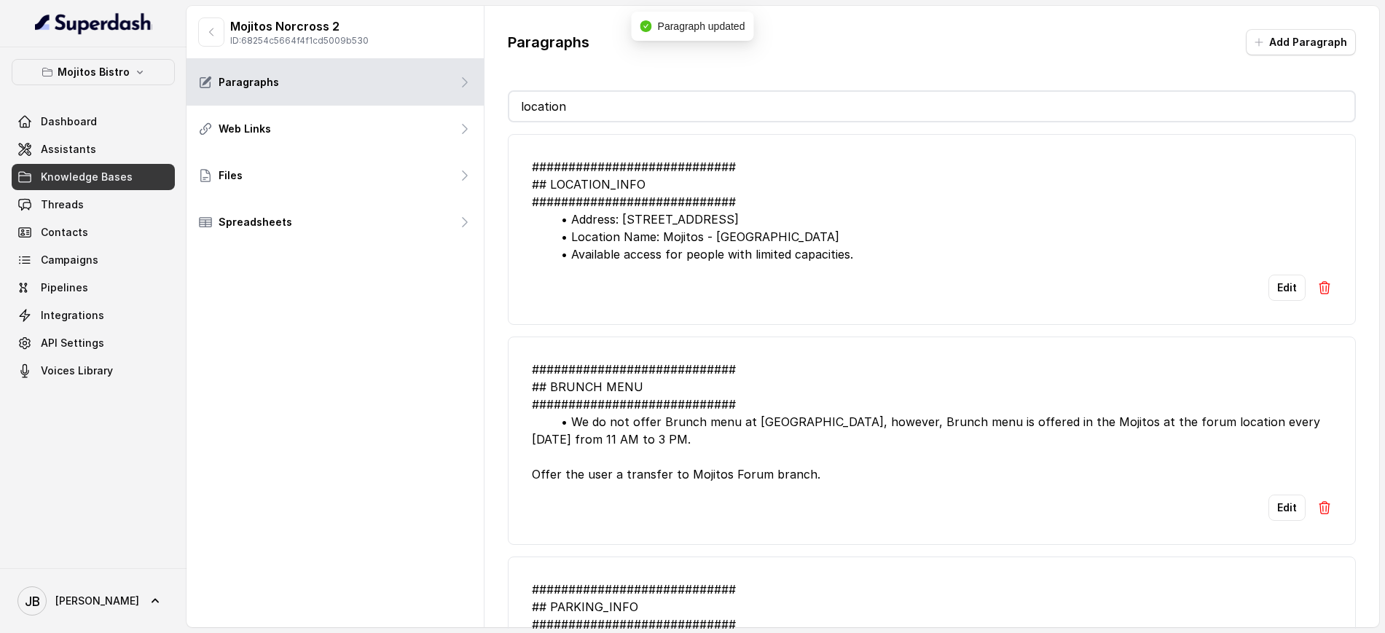
click at [568, 221] on div "############################ ## LOCATION_INFO ############################ • Ad…" at bounding box center [932, 210] width 800 height 105
click at [1272, 301] on button "Edit" at bounding box center [1286, 288] width 37 height 26
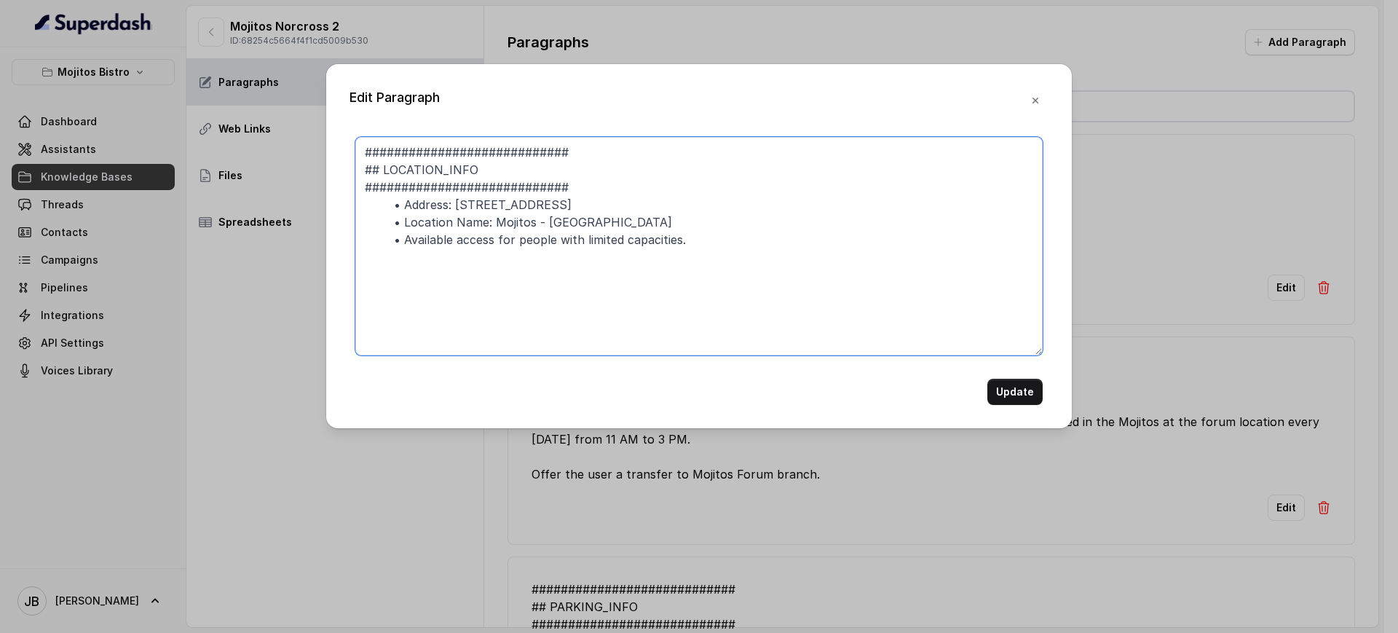
click at [401, 206] on textarea "############################ ## LOCATION_INFO ############################ • Ad…" at bounding box center [699, 246] width 688 height 219
drag, startPoint x: 656, startPoint y: 252, endPoint x: 618, endPoint y: 306, distance: 66.3
click at [617, 307] on textarea "############################ ## LOCATION_INFO ############################ - Ad…" at bounding box center [699, 246] width 688 height 219
click at [579, 286] on textarea "############################ ## LOCATION_INFO ############################ - Ad…" at bounding box center [699, 246] width 688 height 219
type textarea "############################ ## LOCATION_INFO ############################ - Ad…"
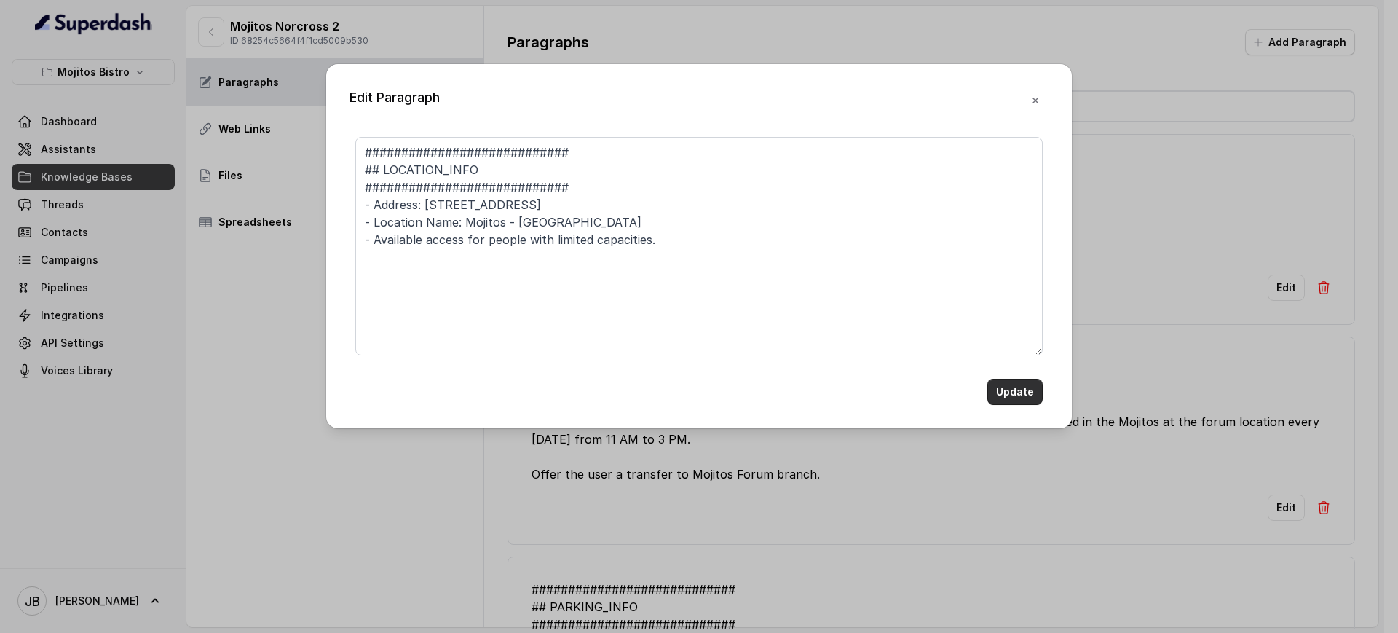
click at [1009, 394] on button "Update" at bounding box center [1015, 392] width 55 height 26
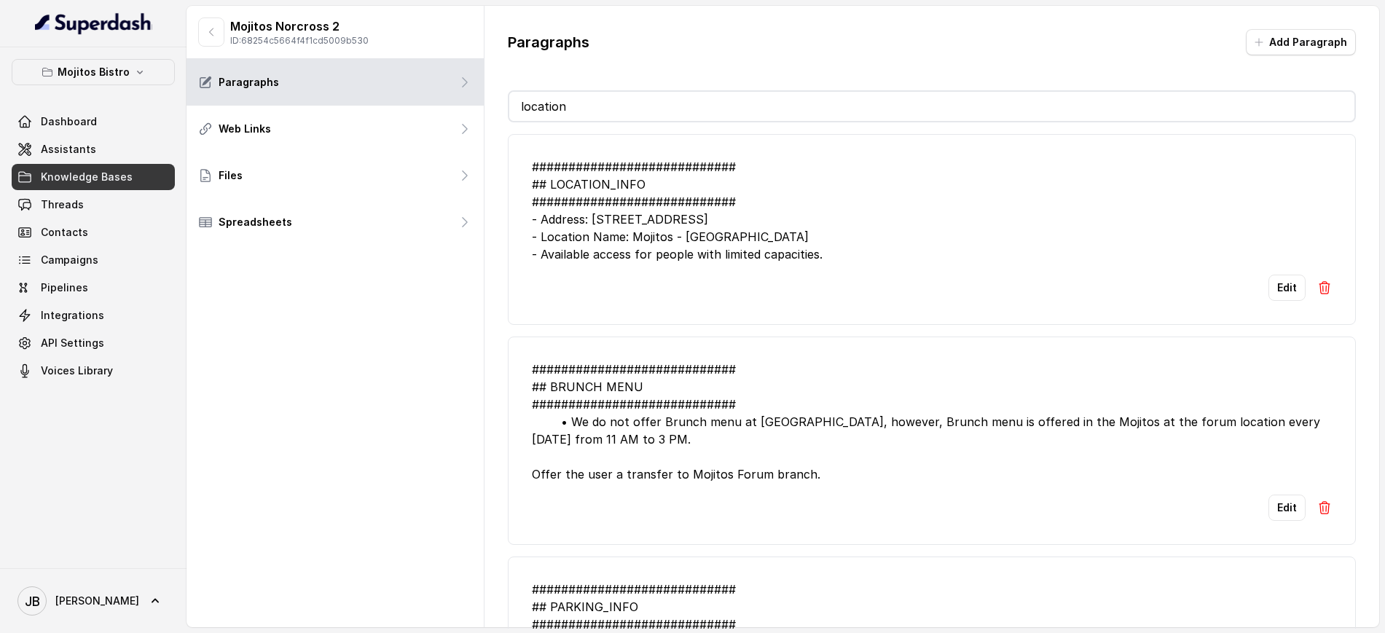
click at [811, 426] on div "############################ ## BRUNCH MENU ############################ • We d…" at bounding box center [932, 422] width 800 height 122
drag, startPoint x: 808, startPoint y: 472, endPoint x: 817, endPoint y: 477, distance: 10.8
click at [816, 476] on div "############################ ## BRUNCH MENU ############################ • We d…" at bounding box center [932, 422] width 800 height 122
click at [817, 477] on div "############################ ## BRUNCH MENU ############################ • We d…" at bounding box center [932, 422] width 800 height 122
drag, startPoint x: 801, startPoint y: 478, endPoint x: 832, endPoint y: 484, distance: 31.9
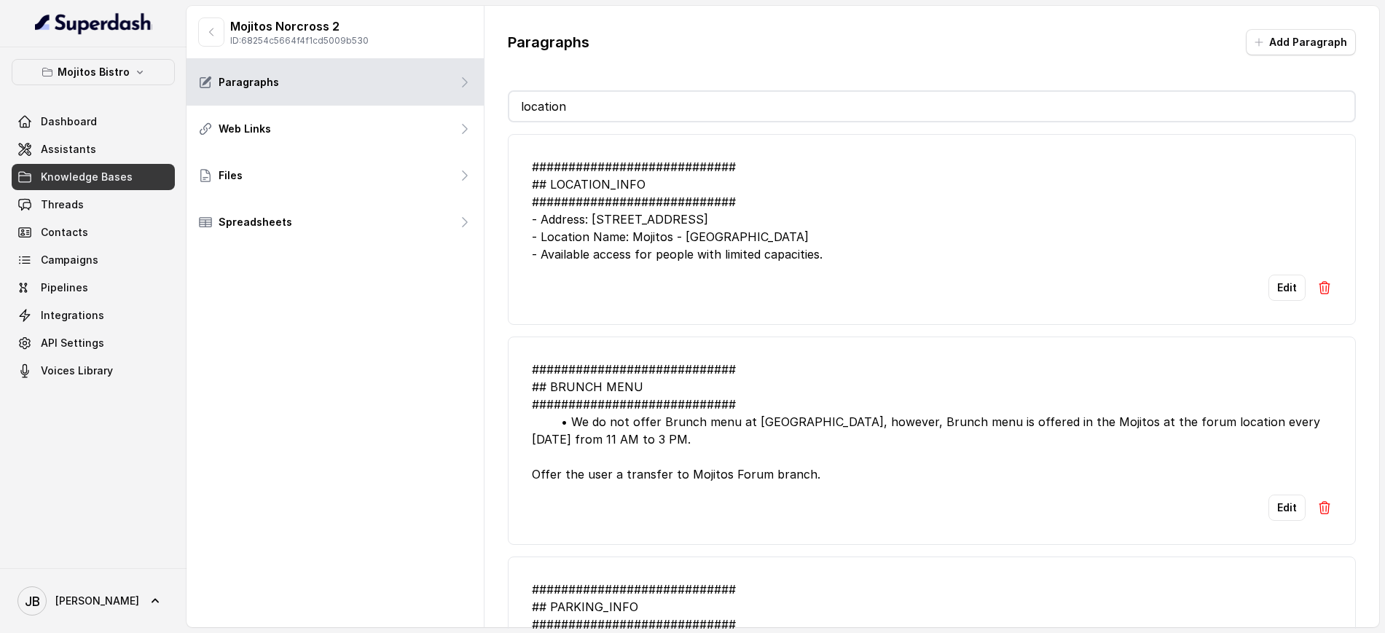
click at [833, 484] on li "############################ ## BRUNCH MENU ############################ • We d…" at bounding box center [932, 440] width 848 height 208
drag, startPoint x: 832, startPoint y: 484, endPoint x: 859, endPoint y: 493, distance: 28.6
click at [859, 493] on li "############################ ## BRUNCH MENU ############################ • We d…" at bounding box center [932, 440] width 848 height 208
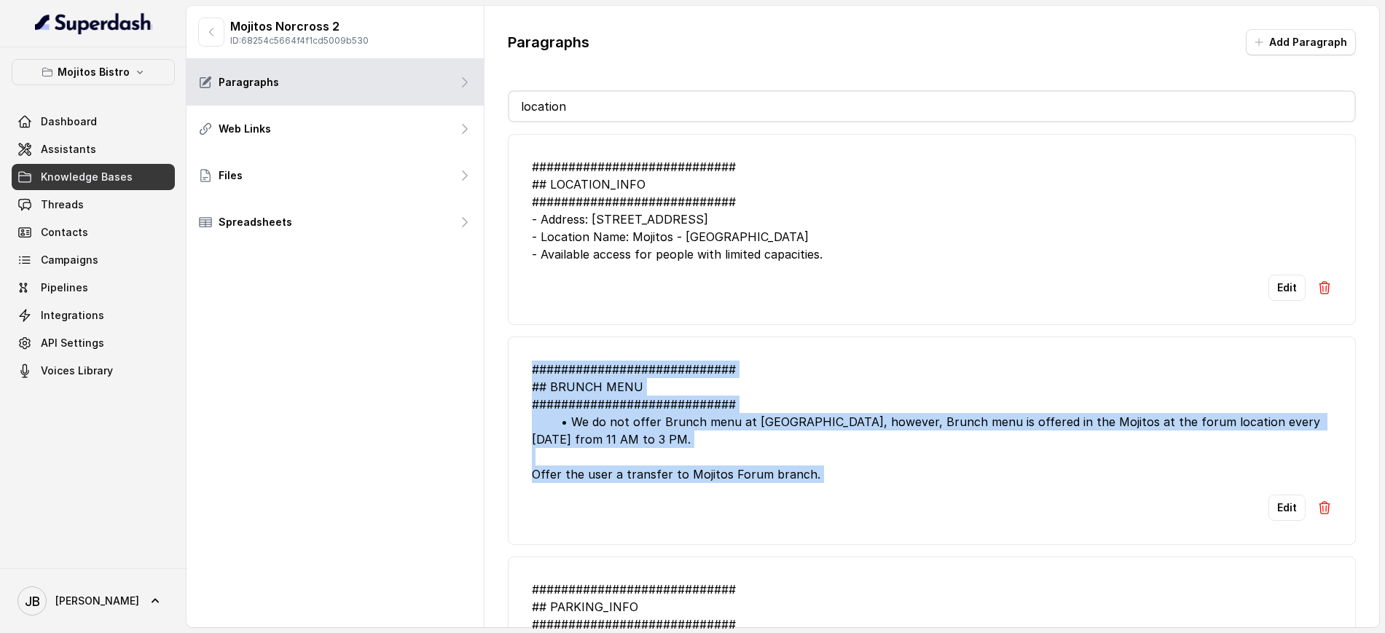
drag, startPoint x: 537, startPoint y: 367, endPoint x: 812, endPoint y: 489, distance: 301.0
click at [810, 489] on li "############################ ## BRUNCH MENU ############################ • We d…" at bounding box center [932, 440] width 848 height 208
click at [810, 477] on div "############################ ## BRUNCH MENU ############################ • We d…" at bounding box center [932, 422] width 800 height 122
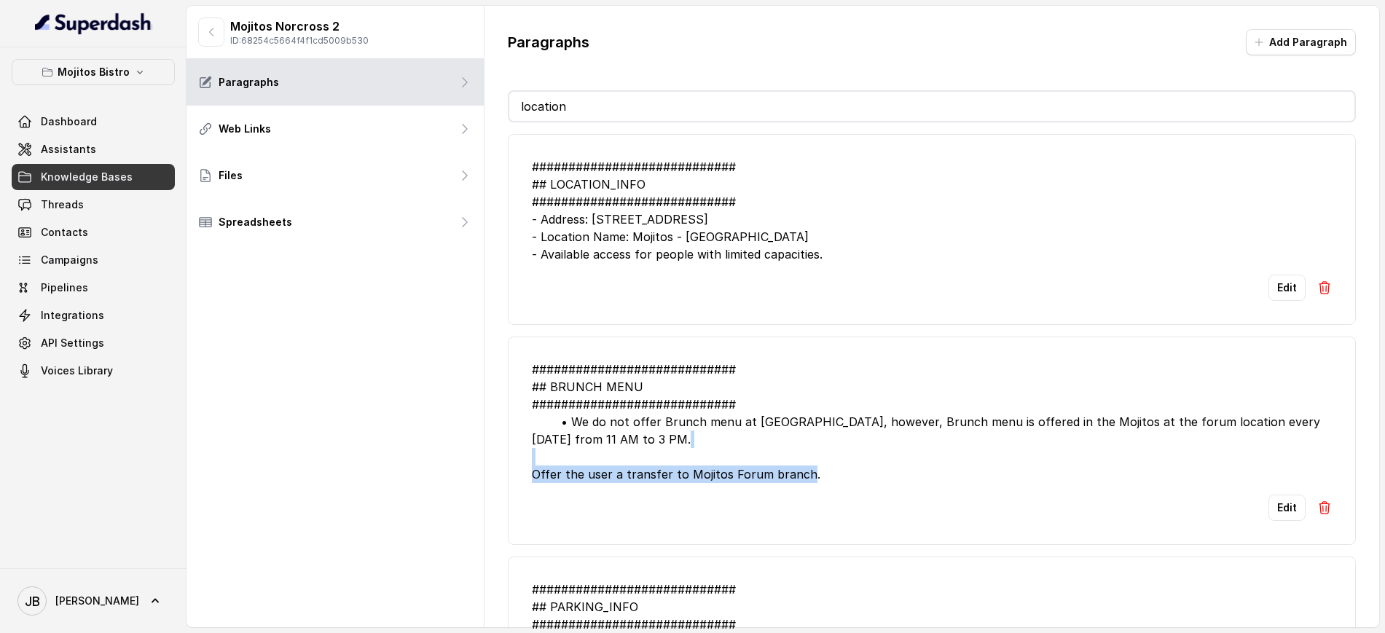
drag, startPoint x: 640, startPoint y: 435, endPoint x: 785, endPoint y: 475, distance: 150.4
click at [772, 471] on div "############################ ## BRUNCH MENU ############################ • We d…" at bounding box center [932, 422] width 800 height 122
click at [827, 484] on li "############################ ## BRUNCH MENU ############################ • We d…" at bounding box center [932, 440] width 848 height 208
click at [765, 415] on div "############################ ## BRUNCH MENU ############################ • We d…" at bounding box center [932, 422] width 800 height 122
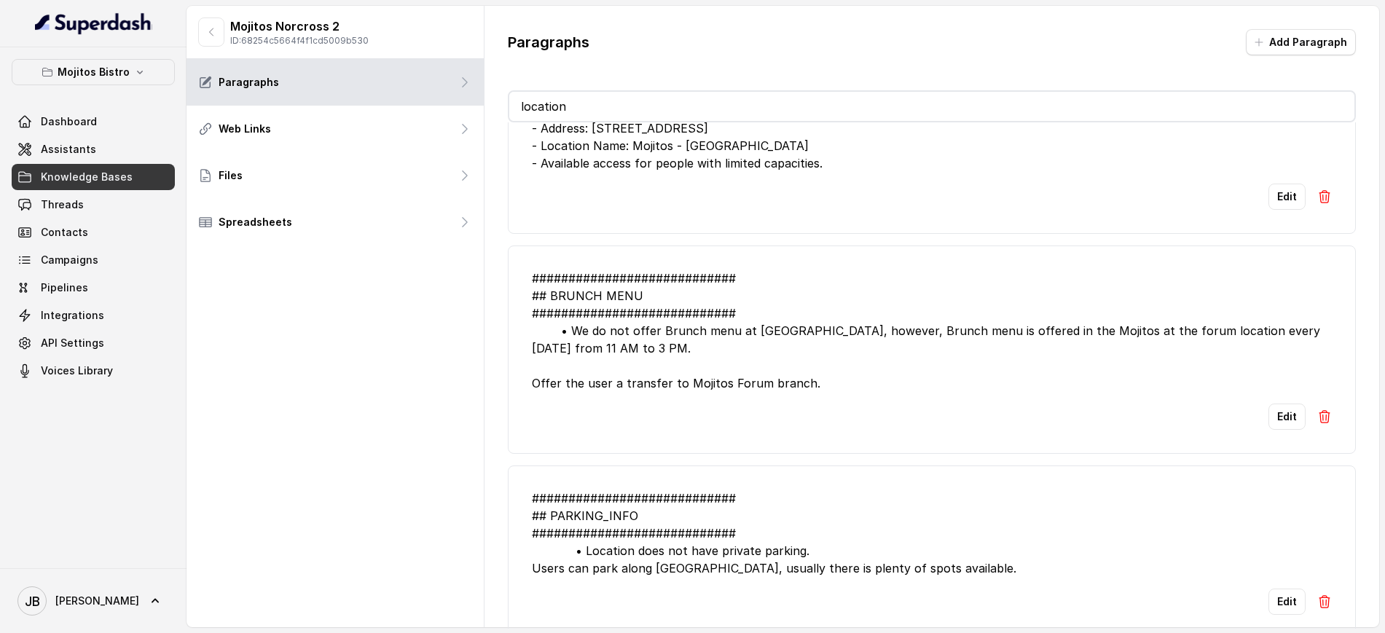
scroll to position [133, 0]
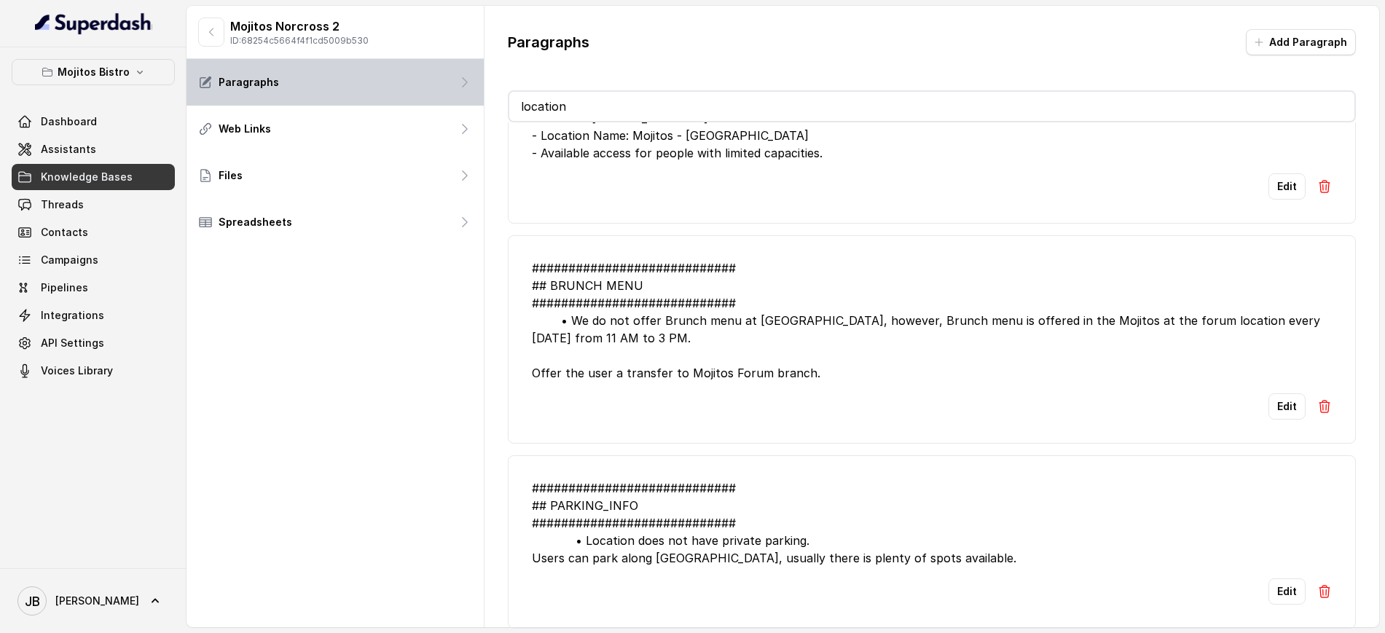
drag, startPoint x: 521, startPoint y: 92, endPoint x: 406, endPoint y: 82, distance: 115.6
click at [406, 83] on div "Mojitos Norcross 2 ID: 68254c5664f4f1cd5009b530 Paragraphs Web Links Files Spre…" at bounding box center [782, 316] width 1192 height 621
type input "lo"
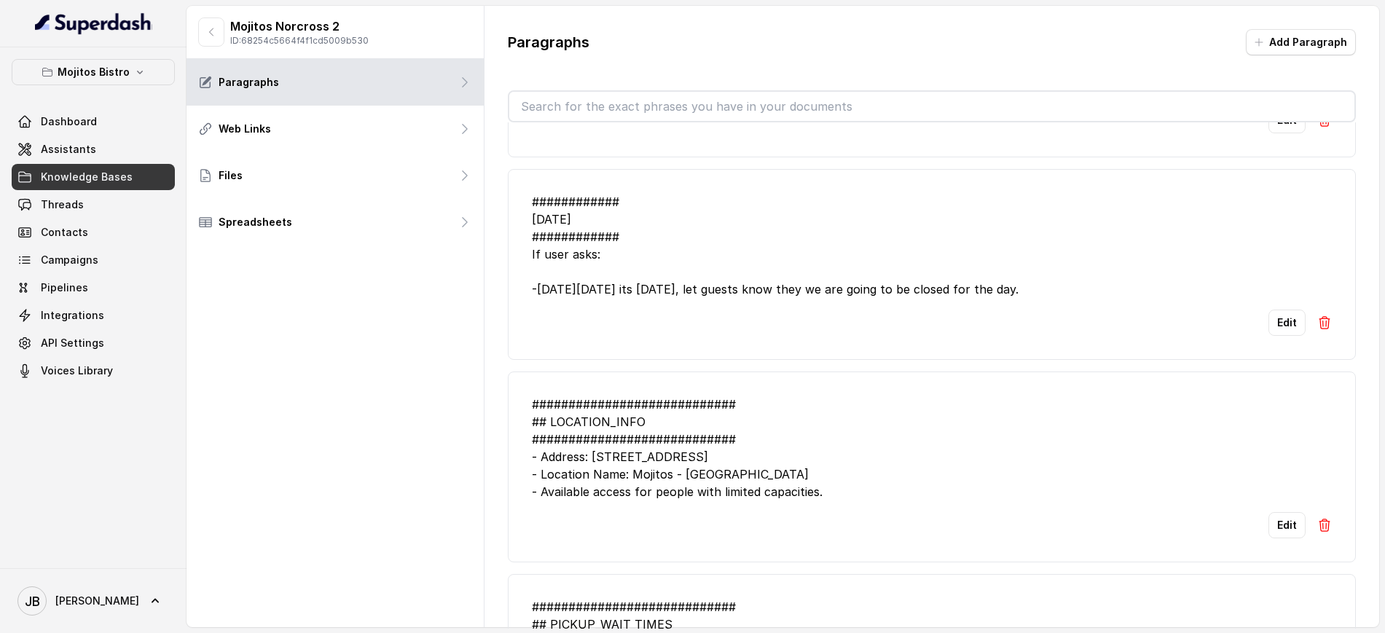
click at [646, 138] on li "############################ ## SPECIAL_EVENTS ############################ - P…" at bounding box center [932, 79] width 848 height 156
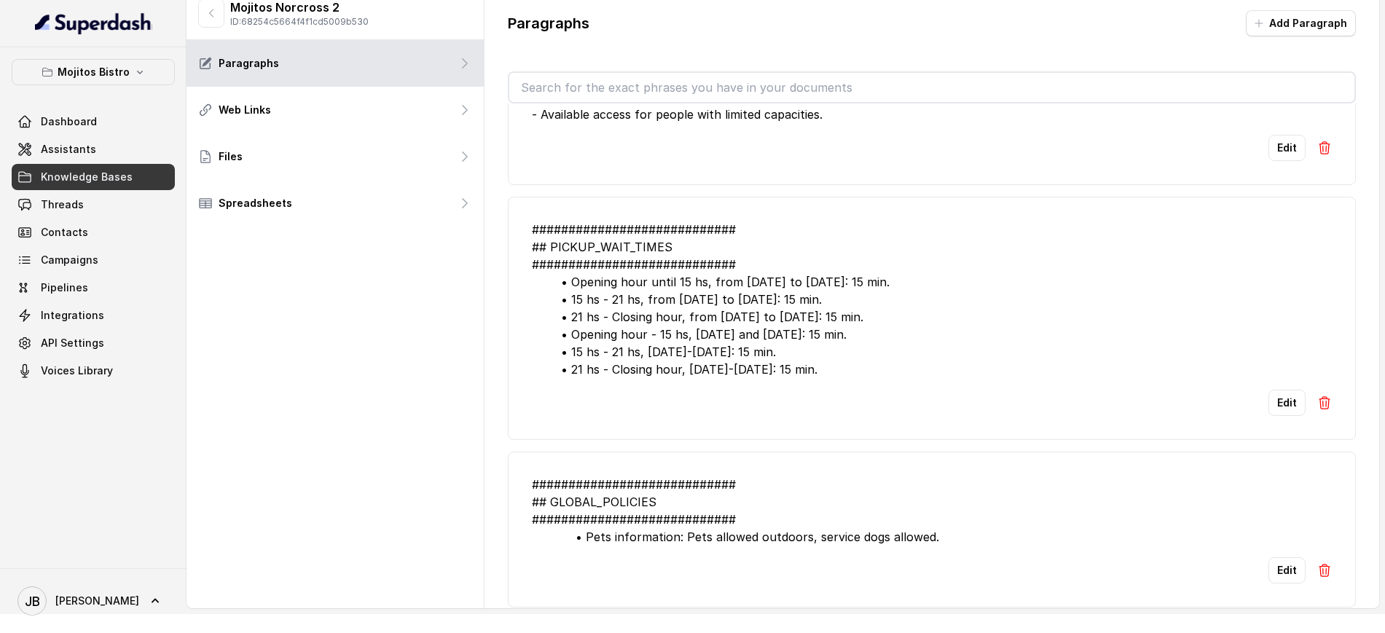
scroll to position [176, 0]
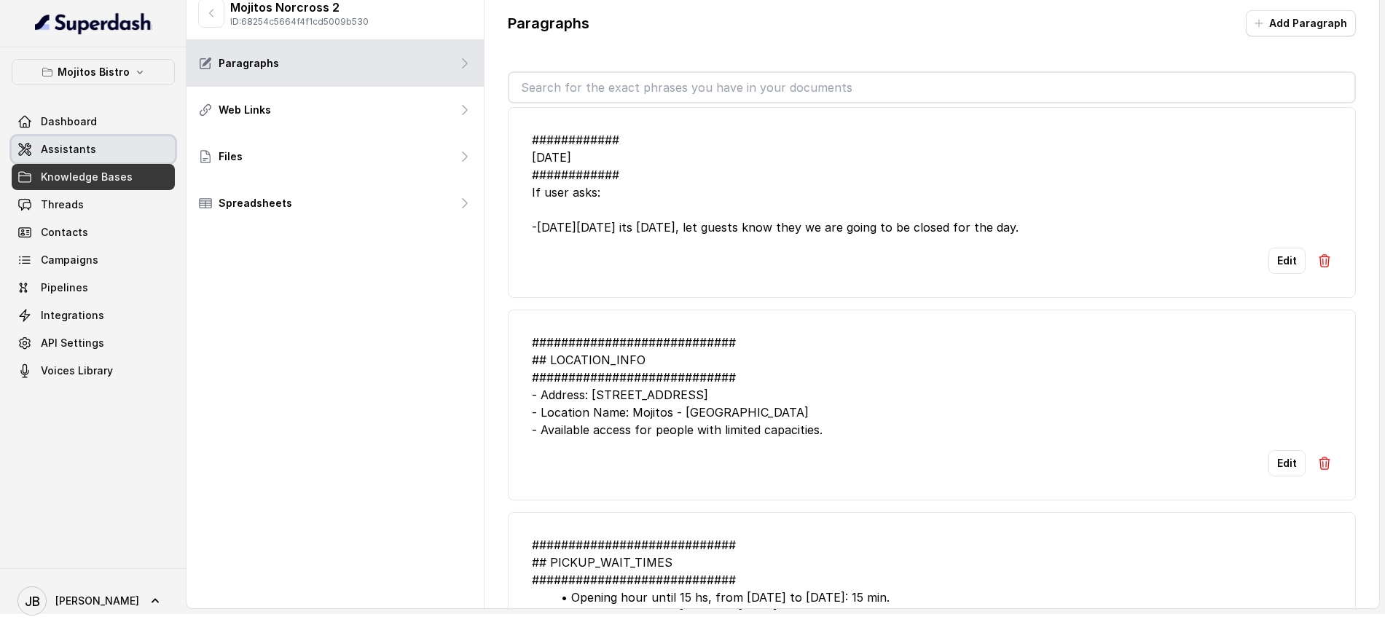
click at [121, 138] on link "Assistants" at bounding box center [93, 149] width 163 height 26
